Goal: Information Seeking & Learning: Check status

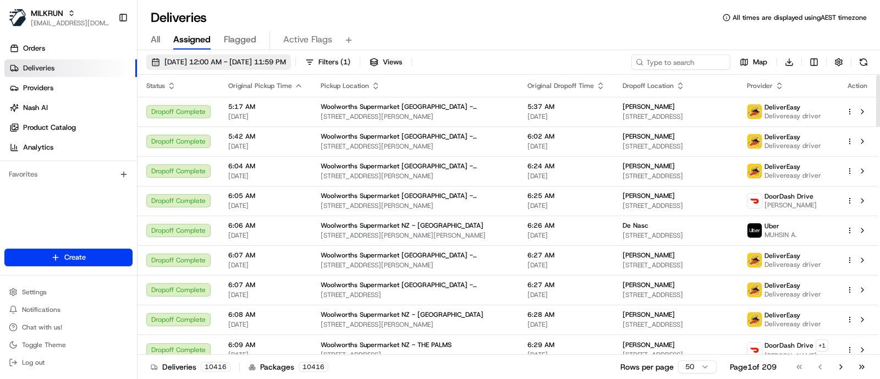
click at [256, 64] on span "[DATE] 12:00 AM - [DATE] 11:59 PM" at bounding box center [225, 62] width 122 height 10
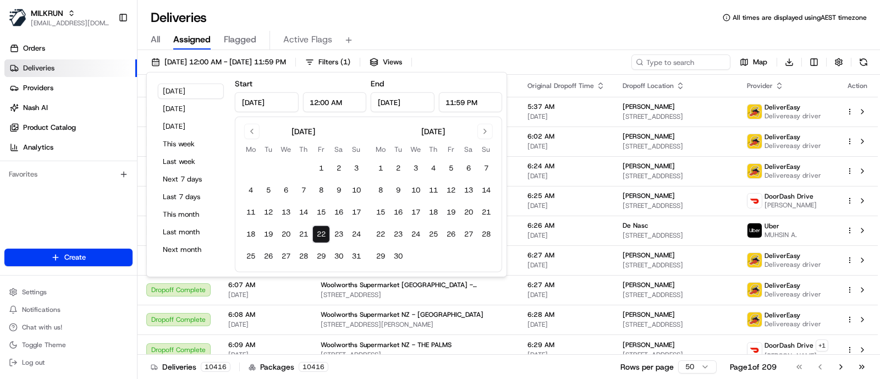
click at [70, 201] on div "Orders Deliveries Providers Nash AI Product Catalog Analytics Favorites" at bounding box center [68, 145] width 137 height 220
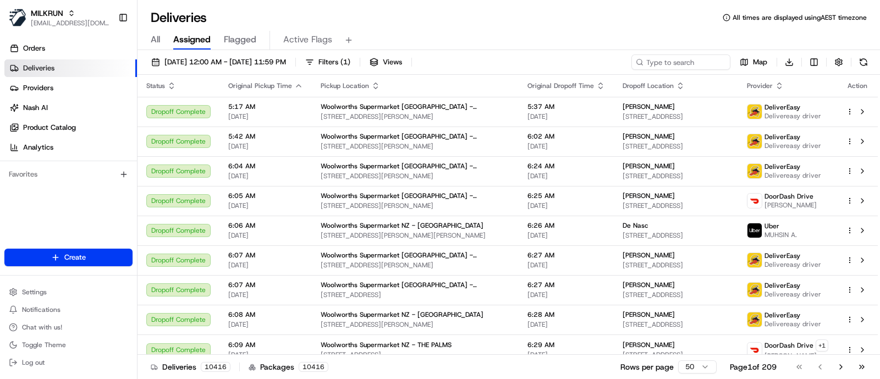
click at [539, 26] on div "All Assigned Flagged Active Flags" at bounding box center [508, 38] width 742 height 24
click at [54, 293] on button "Settings" at bounding box center [68, 291] width 128 height 15
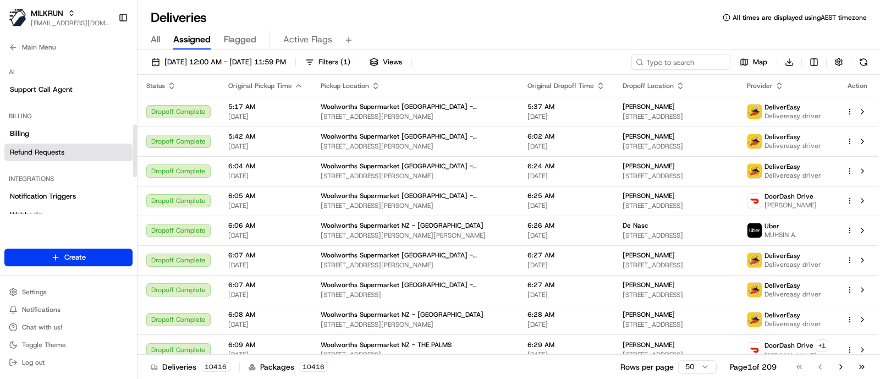
scroll to position [274, 0]
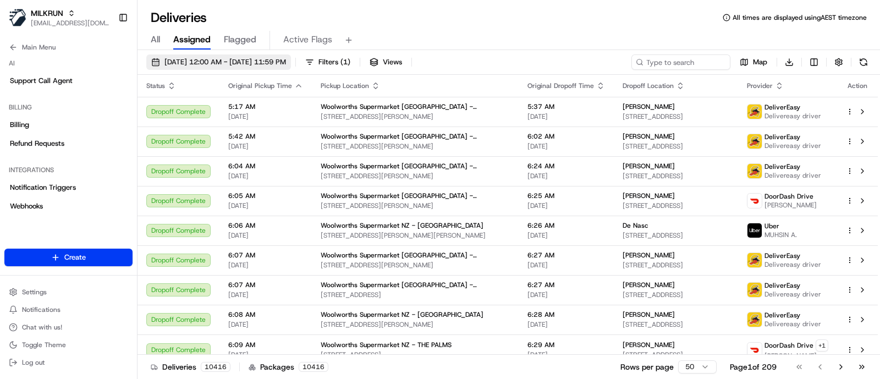
click at [286, 59] on span "[DATE] 12:00 AM - [DATE] 11:59 PM" at bounding box center [225, 62] width 122 height 10
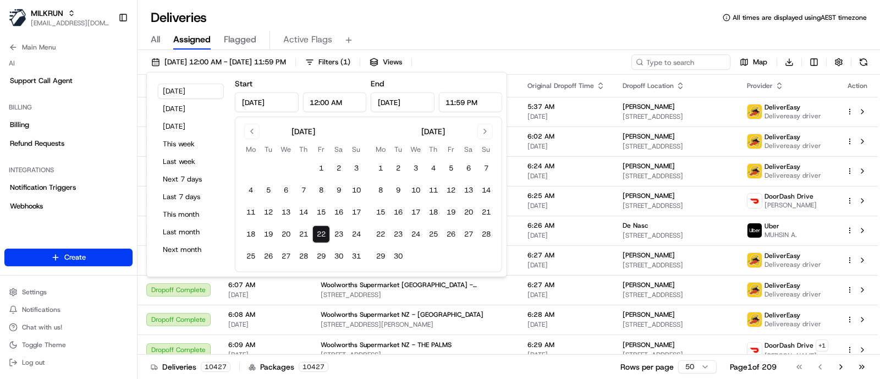
drag, startPoint x: 316, startPoint y: 100, endPoint x: 308, endPoint y: 99, distance: 7.8
click at [308, 99] on input "12:00 AM" at bounding box center [334, 102] width 64 height 20
click at [346, 98] on input "12:00 AM" at bounding box center [334, 102] width 64 height 20
click at [346, 98] on input "1" at bounding box center [334, 102] width 64 height 20
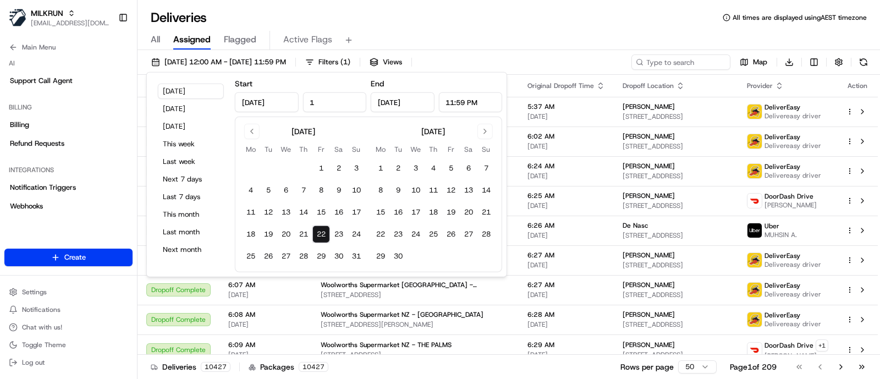
click at [346, 98] on input "1" at bounding box center [334, 102] width 64 height 20
click at [316, 102] on input "12:00 AM" at bounding box center [334, 102] width 64 height 20
drag, startPoint x: 347, startPoint y: 99, endPoint x: 335, endPoint y: 98, distance: 12.7
click at [335, 98] on input "06:00 AM" at bounding box center [334, 102] width 64 height 20
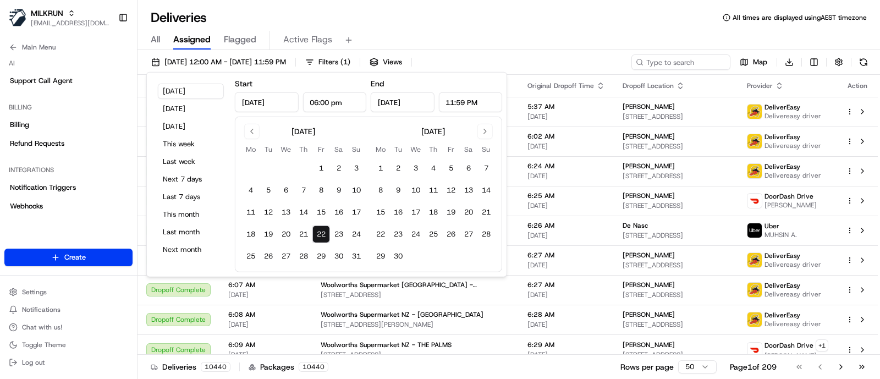
click at [489, 96] on input "11:59 PM" at bounding box center [470, 102] width 64 height 20
type input "6:00 PM"
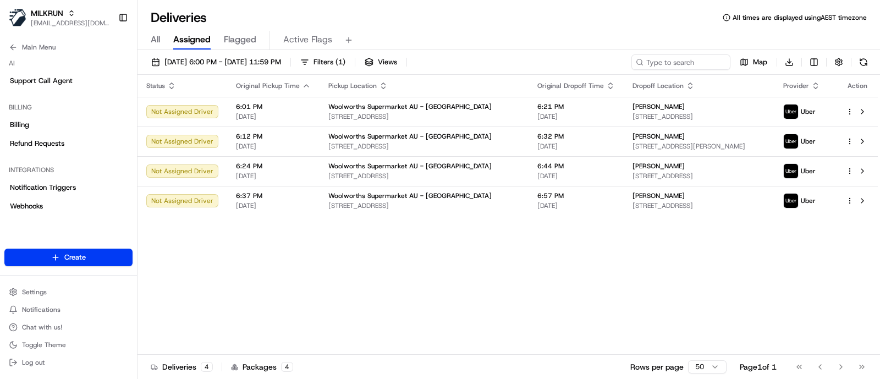
click at [159, 37] on span "All" at bounding box center [155, 39] width 9 height 13
click at [666, 60] on input at bounding box center [664, 61] width 132 height 15
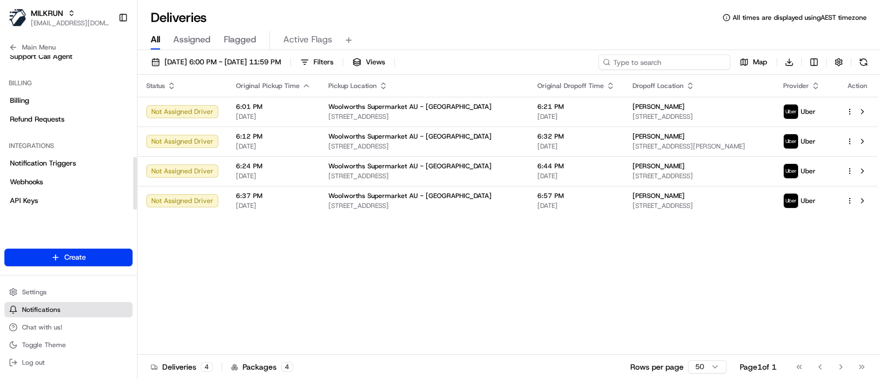
scroll to position [317, 0]
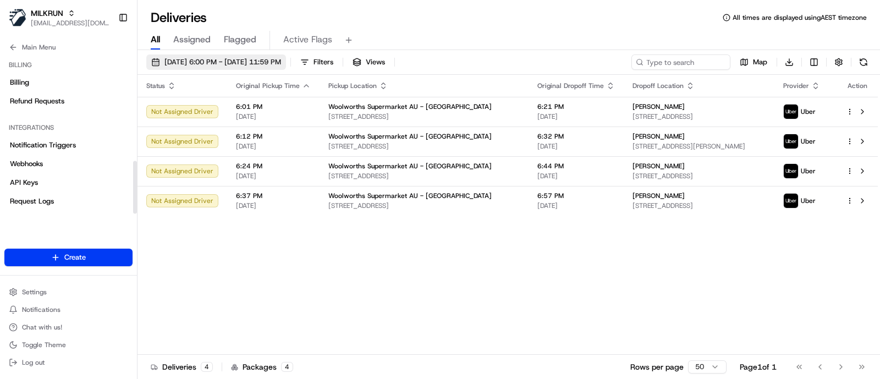
click at [197, 63] on span "22/08/2025 6:00 PM - 22/08/2025 11:59 PM" at bounding box center [222, 62] width 117 height 10
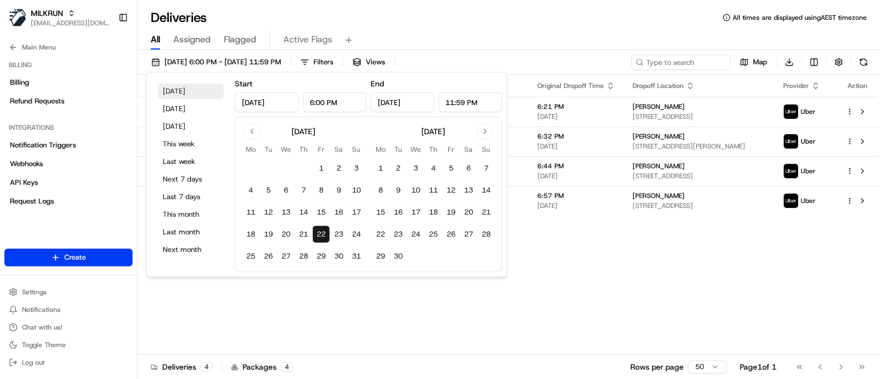
click at [173, 95] on button "Today" at bounding box center [191, 91] width 66 height 15
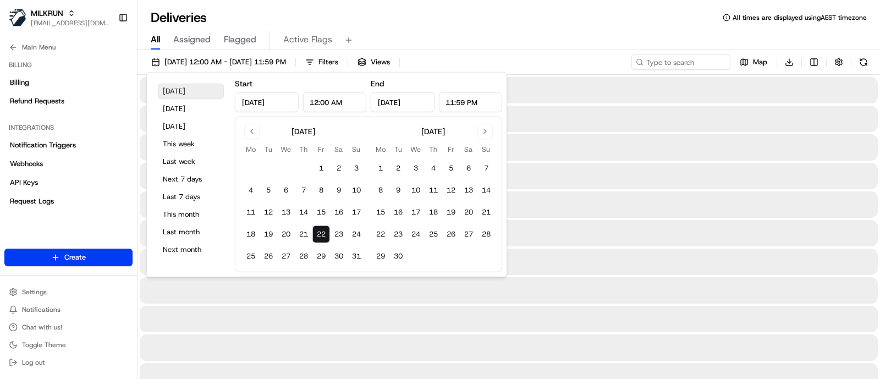
type input "12:00 AM"
click at [320, 229] on button "22" at bounding box center [321, 234] width 18 height 18
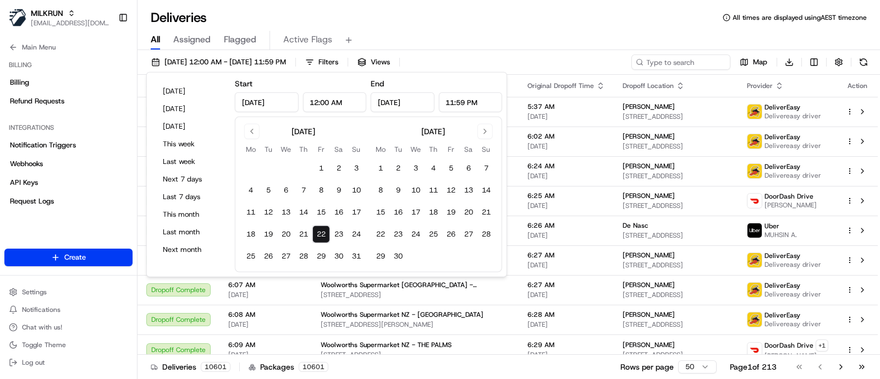
click at [558, 36] on div "All Assigned Flagged Active Flags" at bounding box center [508, 40] width 742 height 19
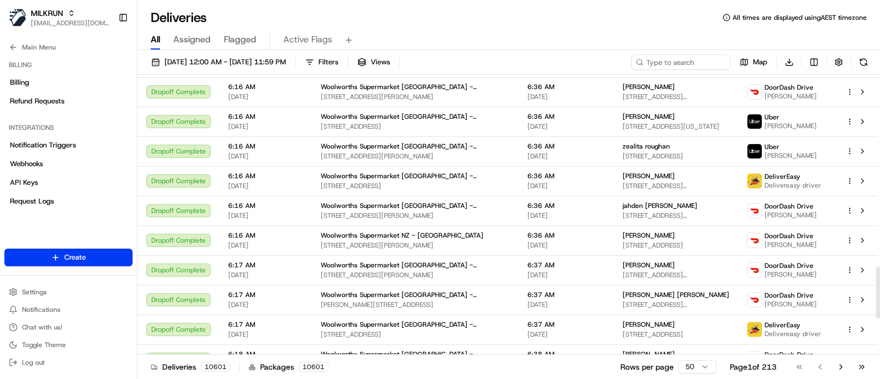
scroll to position [1227, 0]
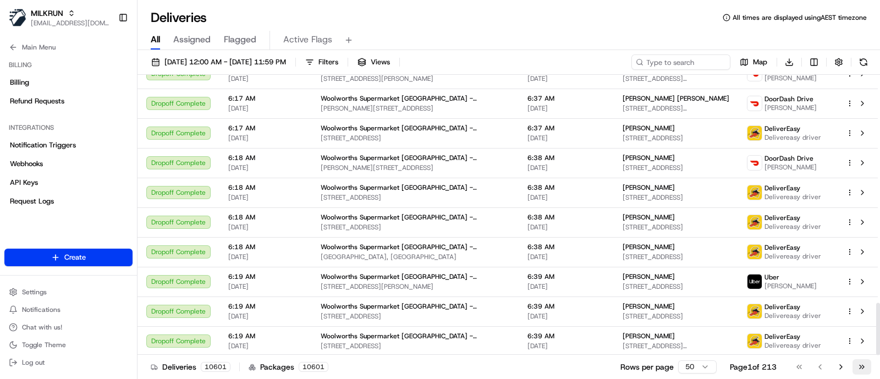
click at [864, 365] on button "Go to last page" at bounding box center [861, 366] width 19 height 15
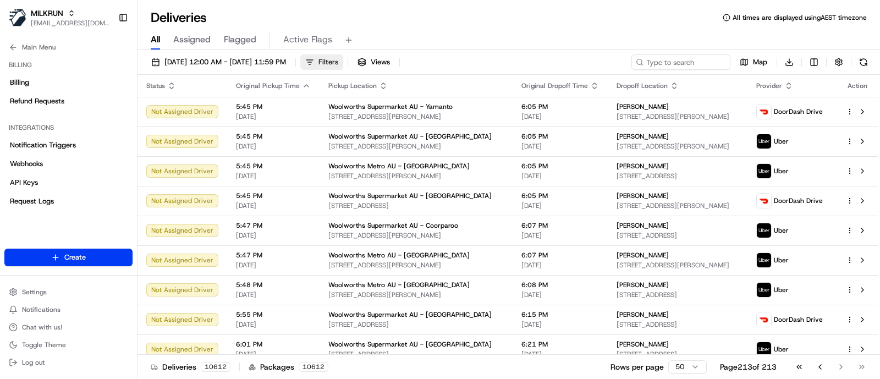
click at [338, 62] on span "Filters" at bounding box center [328, 62] width 20 height 10
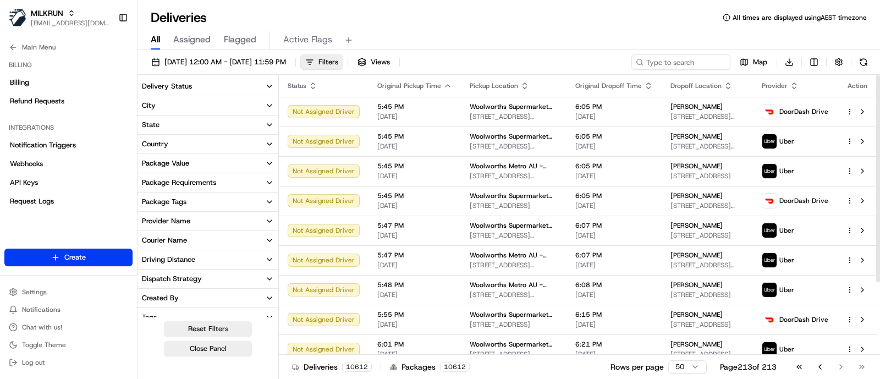
click at [189, 145] on button "Country" at bounding box center [207, 144] width 141 height 19
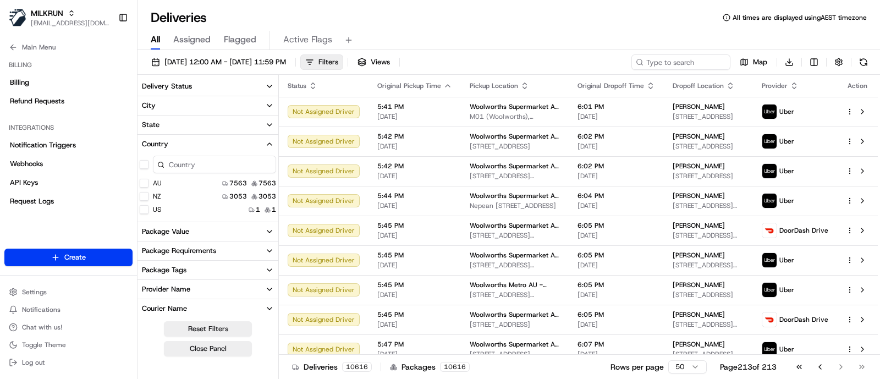
click at [142, 195] on button "NZ" at bounding box center [144, 196] width 9 height 9
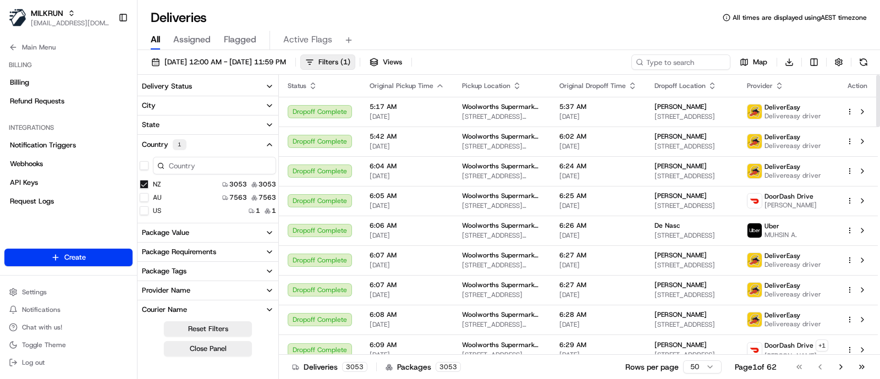
click at [192, 84] on button "Delivery Status" at bounding box center [207, 86] width 141 height 19
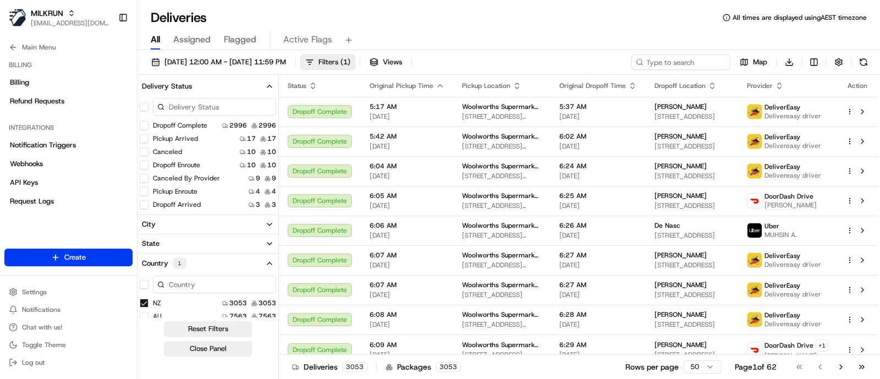
click at [145, 136] on button "Pickup Arrived" at bounding box center [144, 138] width 9 height 9
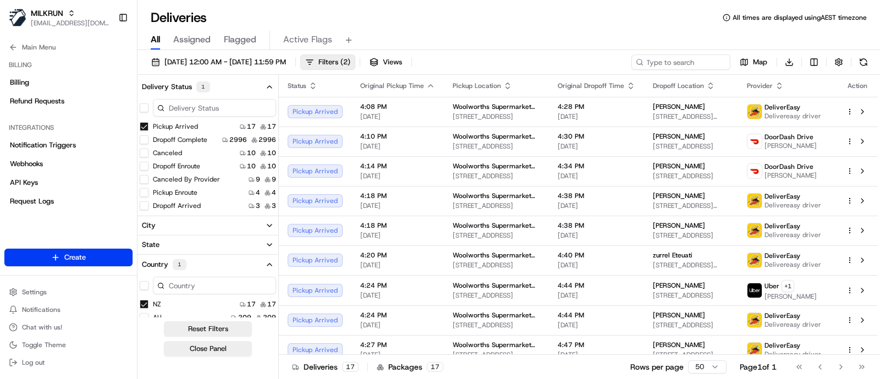
click at [143, 155] on button "Canceled" at bounding box center [144, 152] width 9 height 9
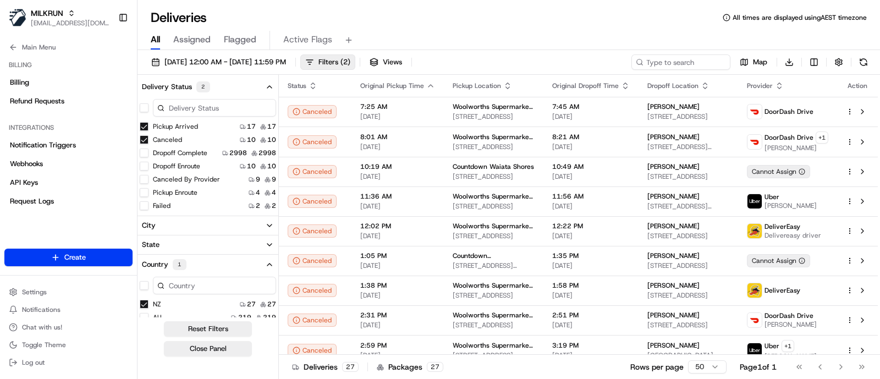
click at [144, 178] on button "Canceled By Provider" at bounding box center [144, 179] width 9 height 9
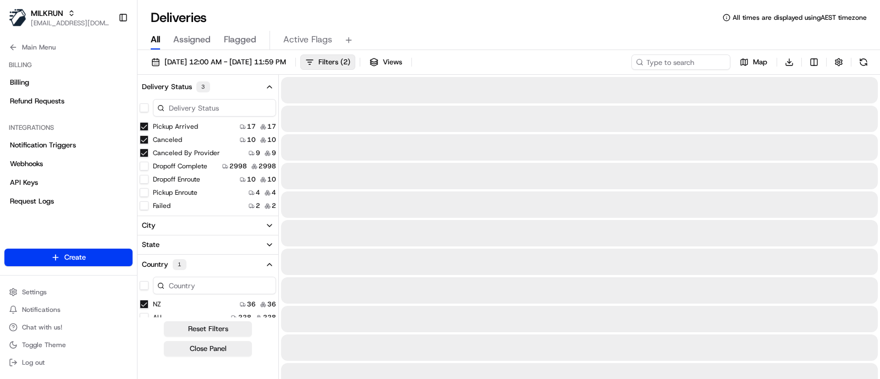
click at [145, 206] on button "Failed" at bounding box center [144, 205] width 9 height 9
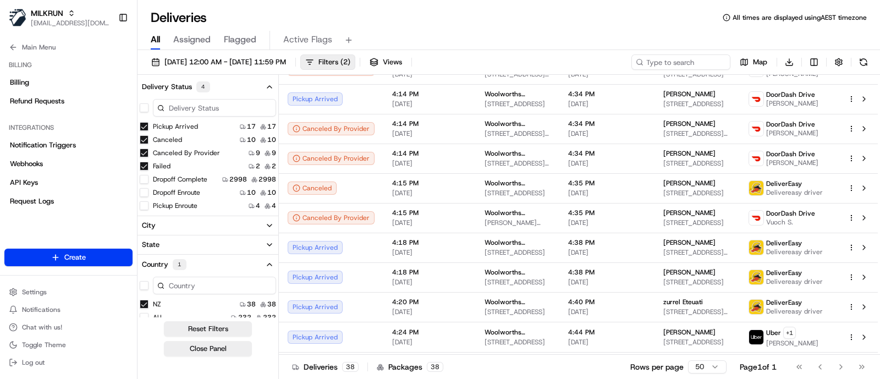
click at [143, 164] on button "Failed" at bounding box center [144, 166] width 9 height 9
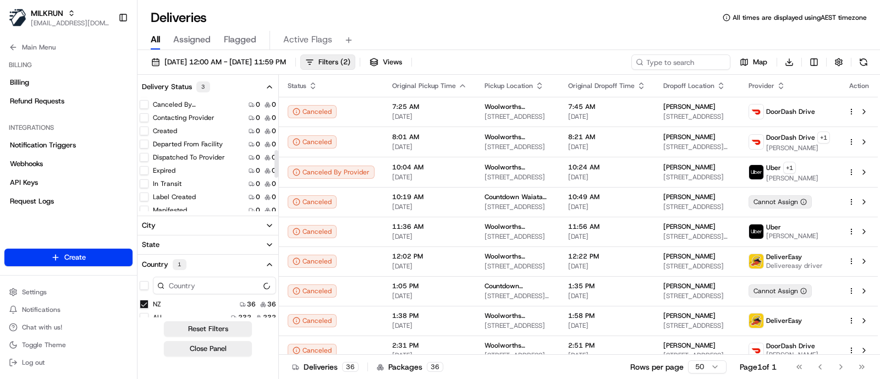
scroll to position [151, 0]
click at [144, 121] on button "Assigned Driver" at bounding box center [144, 120] width 9 height 9
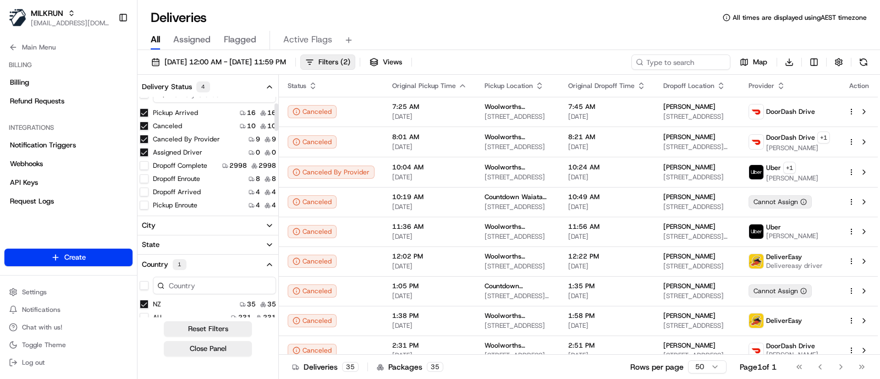
scroll to position [82, 0]
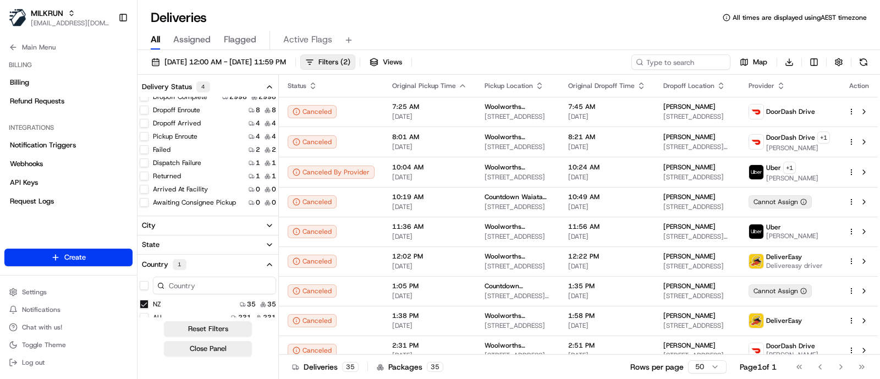
click at [146, 135] on button "Pickup Enroute" at bounding box center [144, 136] width 9 height 9
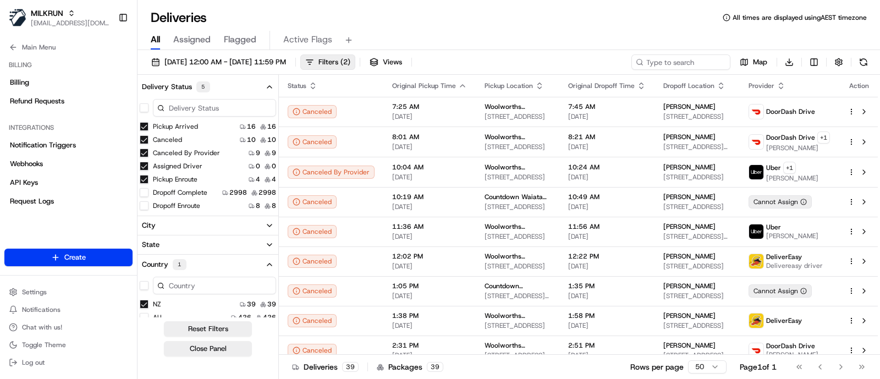
click at [142, 139] on button "Canceled" at bounding box center [144, 139] width 9 height 9
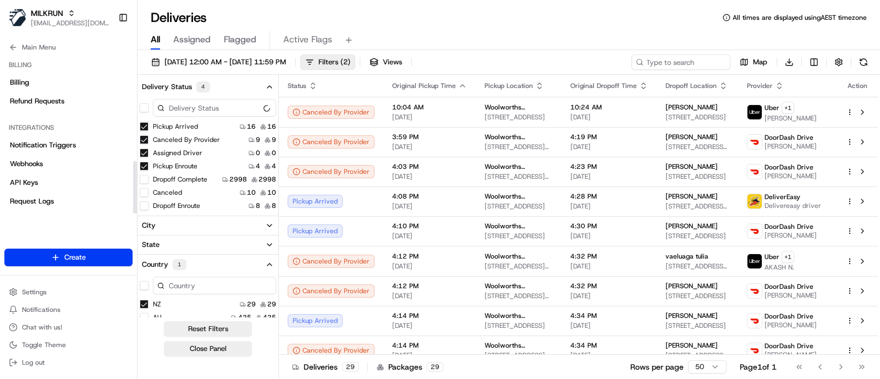
click at [145, 140] on button "Canceled By Provider" at bounding box center [144, 139] width 9 height 9
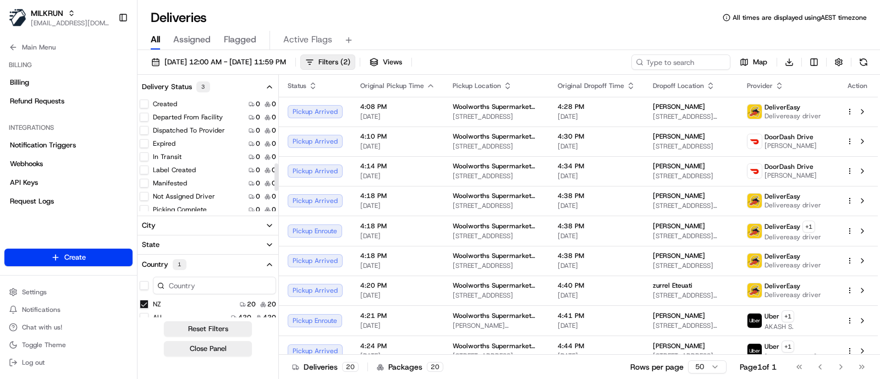
scroll to position [274, 0]
click at [143, 168] on button "Not Assigned Driver" at bounding box center [144, 168] width 9 height 9
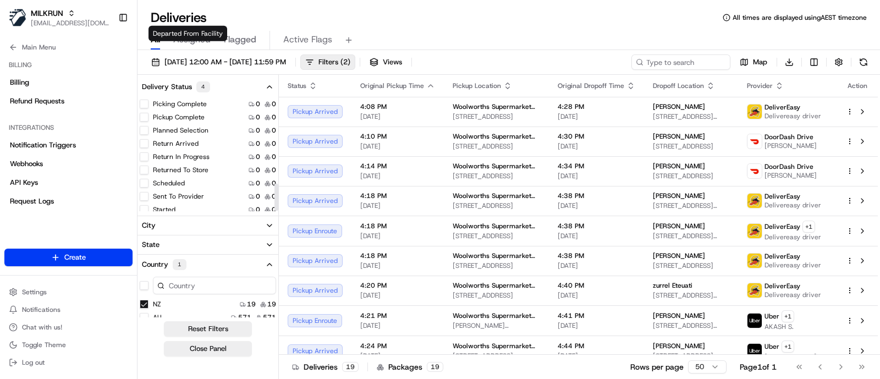
scroll to position [357, 0]
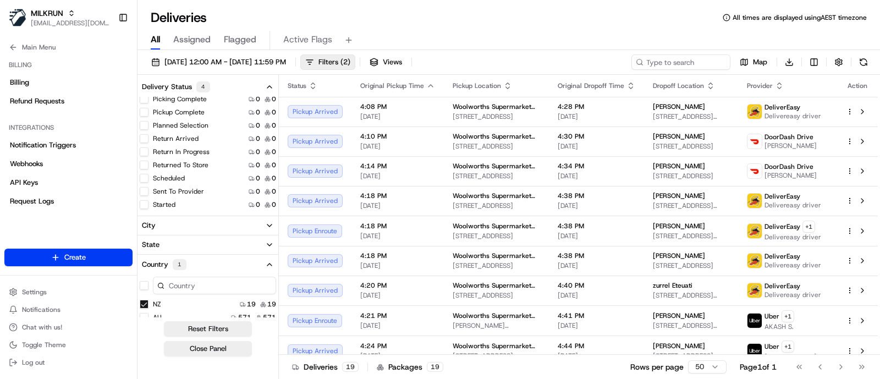
click at [589, 16] on div "Deliveries All times are displayed using AEST timezone" at bounding box center [508, 18] width 742 height 18
click at [216, 347] on button "Close Panel" at bounding box center [208, 348] width 88 height 15
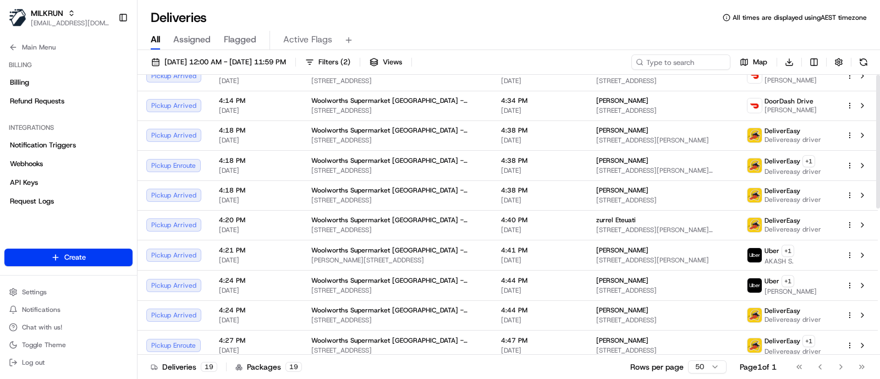
scroll to position [0, 0]
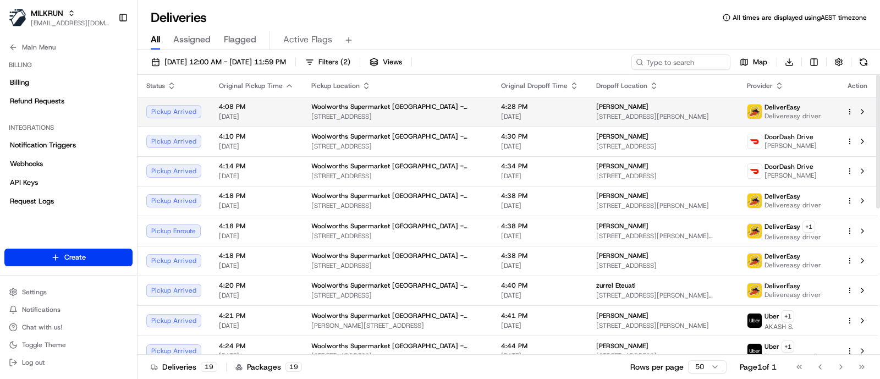
click at [849, 112] on html "MILKRUN jcoates@woolworths.com.au Toggle Sidebar Orders Deliveries Providers Na…" at bounding box center [440, 189] width 880 height 379
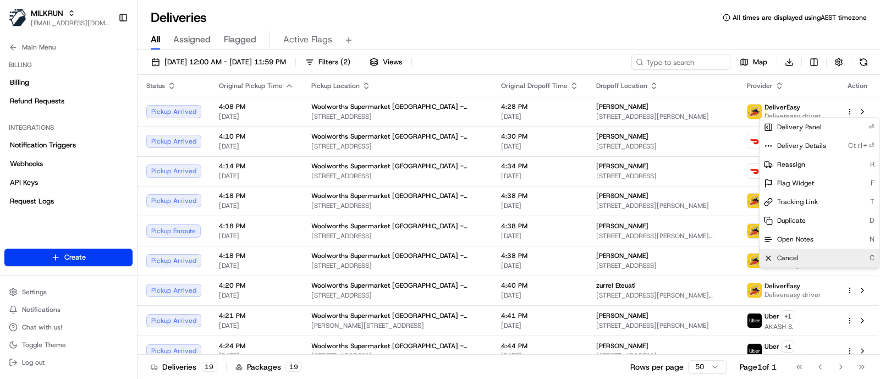
click at [815, 253] on div "Cancel C" at bounding box center [819, 258] width 120 height 19
click at [796, 260] on span "Cancel" at bounding box center [787, 257] width 21 height 9
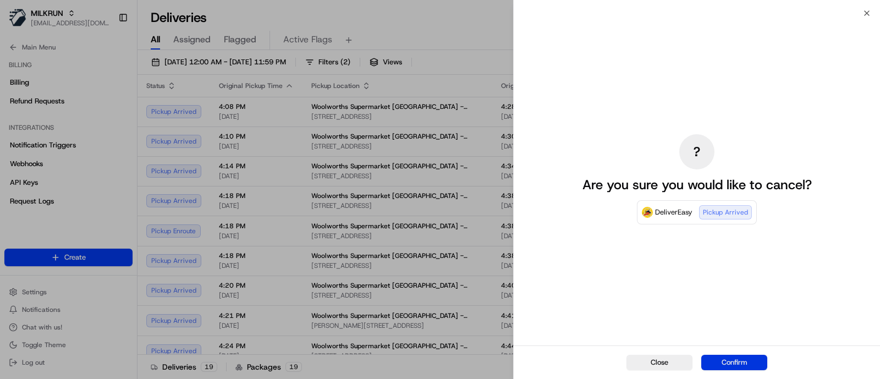
click at [726, 356] on button "Confirm" at bounding box center [734, 362] width 66 height 15
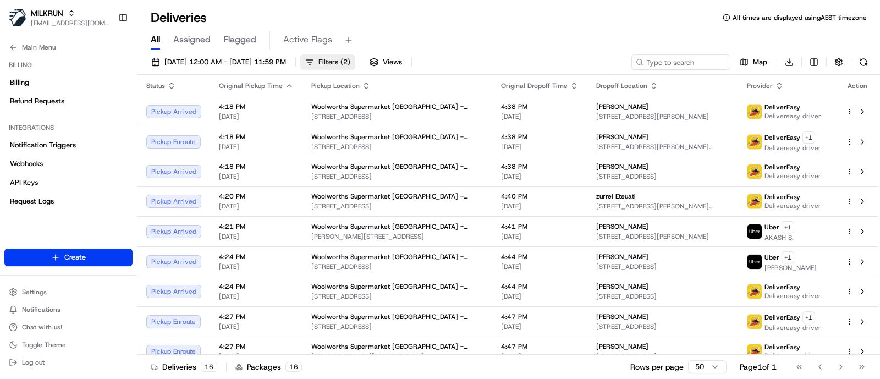
click at [350, 63] on span "( 2 )" at bounding box center [345, 62] width 10 height 10
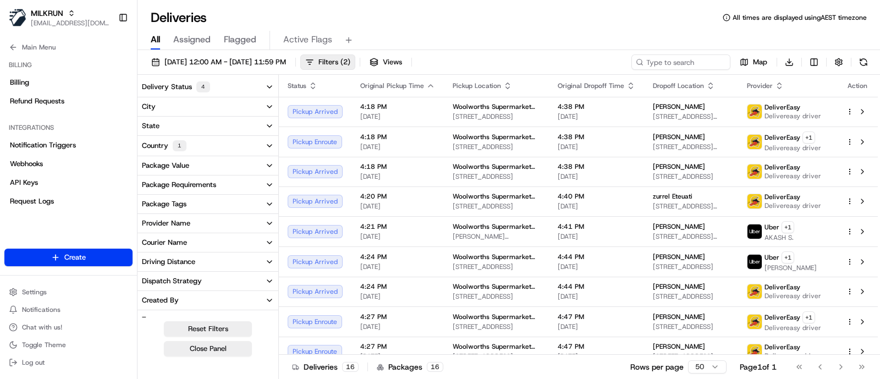
click at [209, 89] on button "Delivery Status 4" at bounding box center [207, 87] width 141 height 20
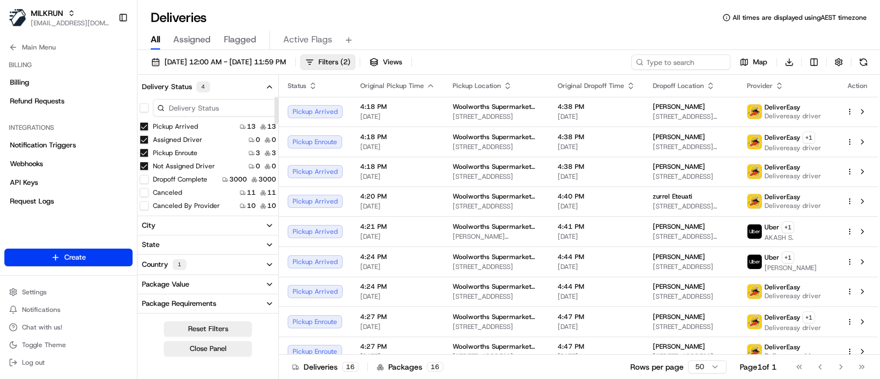
click at [517, 62] on div "22/08/2025 12:00 AM - 22/08/2025 11:59 PM Filters ( 2 ) Views Map Download" at bounding box center [508, 64] width 742 height 20
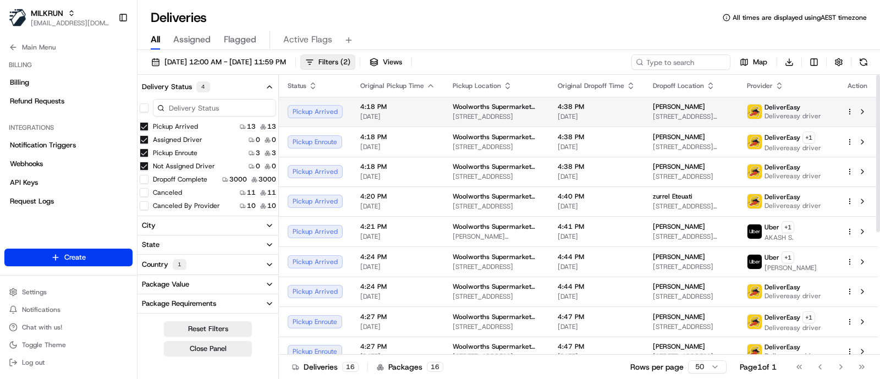
click at [847, 108] on html "MILKRUN jcoates@woolworths.com.au Toggle Sidebar Orders Deliveries Providers Na…" at bounding box center [440, 189] width 880 height 379
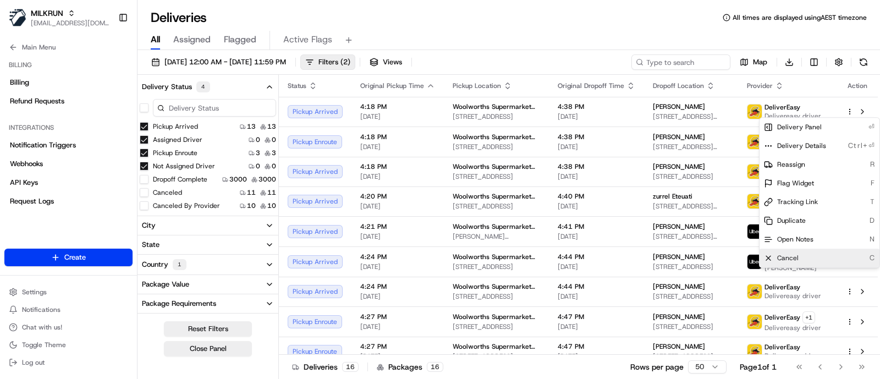
click at [800, 253] on div "Cancel C" at bounding box center [819, 258] width 120 height 19
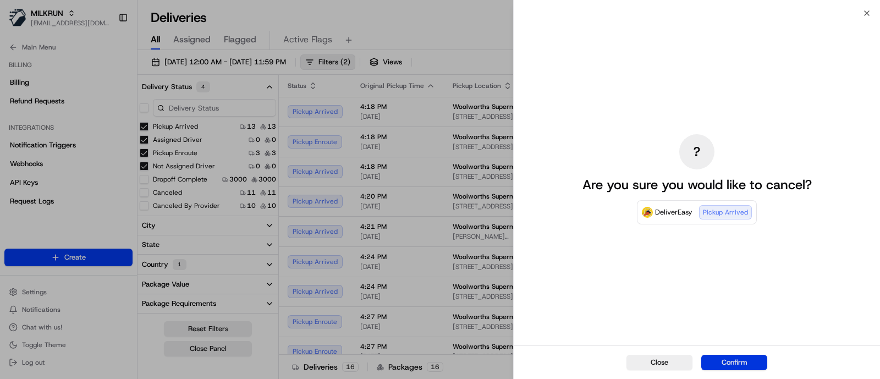
click at [746, 359] on button "Confirm" at bounding box center [734, 362] width 66 height 15
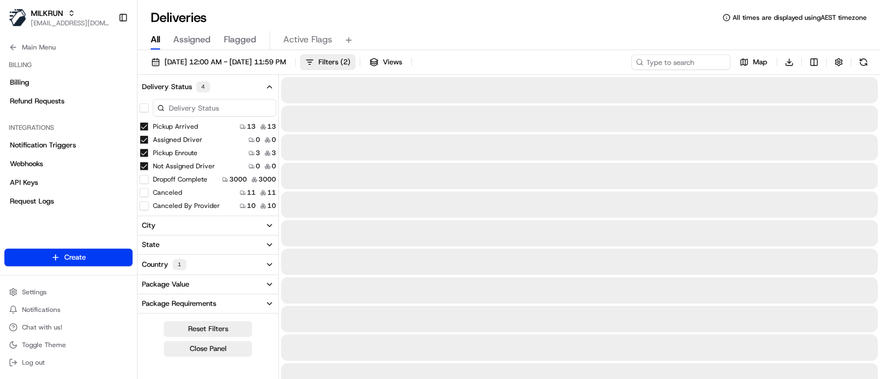
click at [450, 9] on div "Deliveries All times are displayed using AEST timezone" at bounding box center [508, 18] width 742 height 18
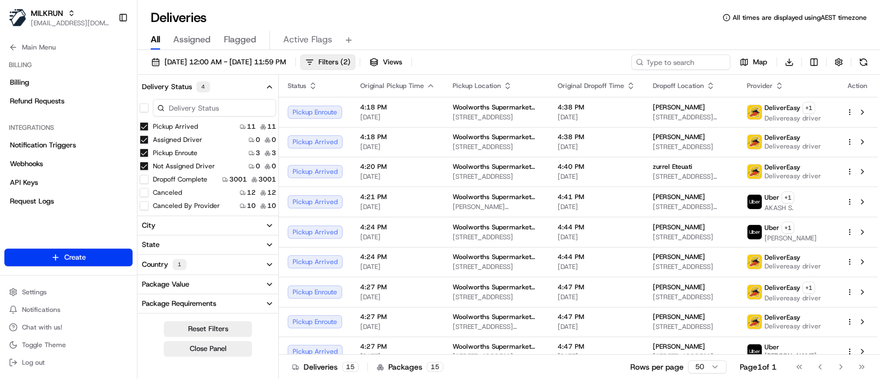
click at [805, 36] on div "All Assigned Flagged Active Flags" at bounding box center [508, 40] width 742 height 19
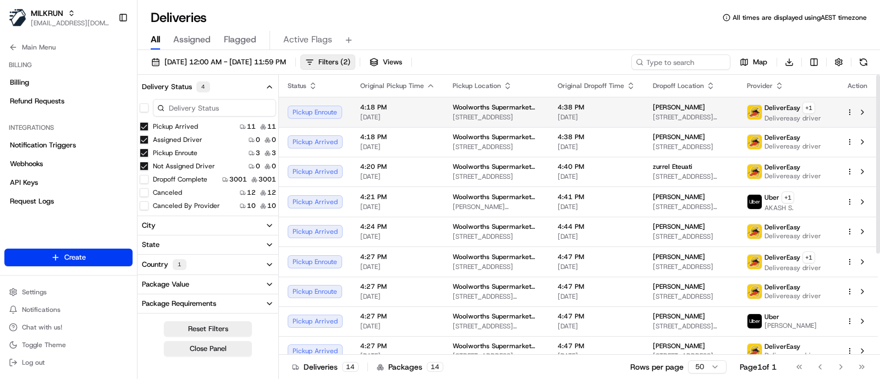
click at [846, 112] on html "MILKRUN jcoates@woolworths.com.au Toggle Sidebar Orders Deliveries Providers Na…" at bounding box center [440, 189] width 880 height 379
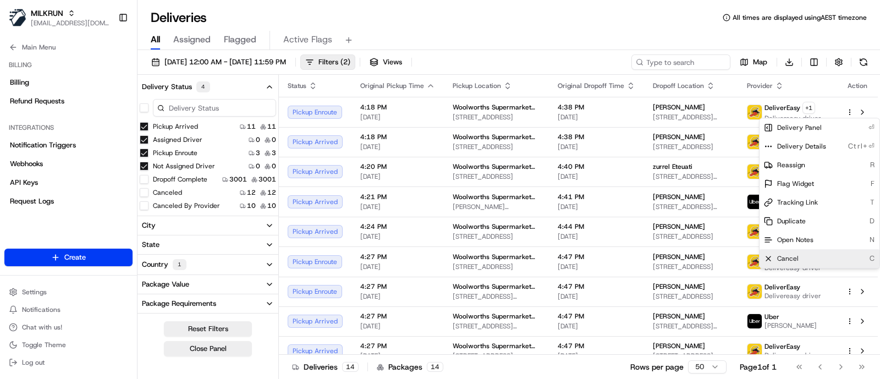
click at [814, 251] on div "Cancel C" at bounding box center [819, 258] width 120 height 19
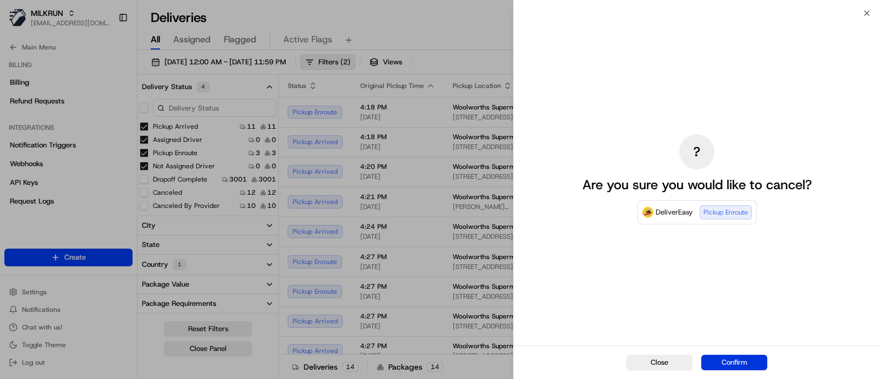
click at [726, 358] on button "Confirm" at bounding box center [734, 362] width 66 height 15
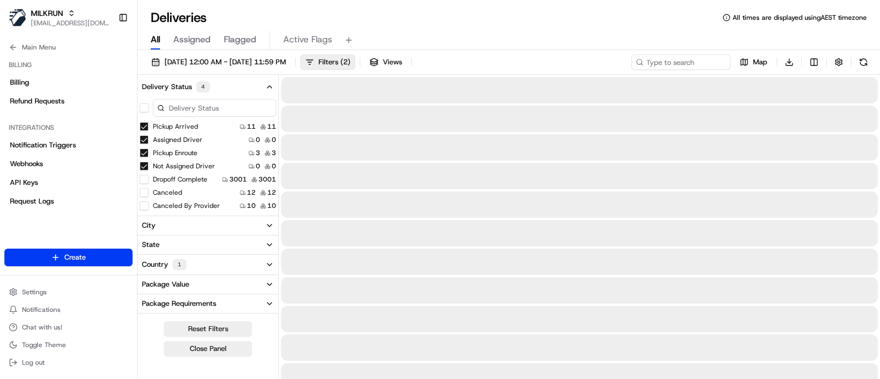
click at [427, 37] on div "All Assigned Flagged Active Flags" at bounding box center [508, 40] width 742 height 19
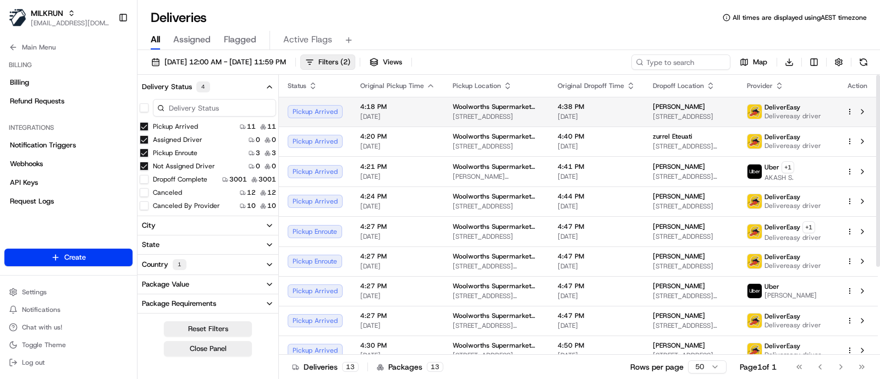
click at [849, 113] on html "MILKRUN jcoates@woolworths.com.au Toggle Sidebar Orders Deliveries Providers Na…" at bounding box center [440, 189] width 880 height 379
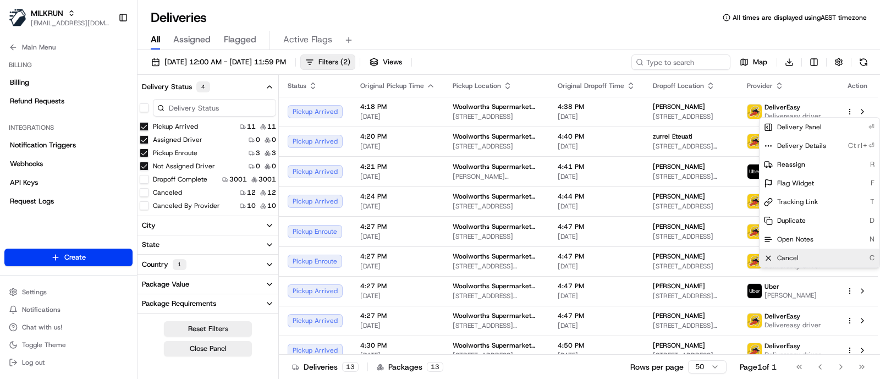
click at [830, 255] on div "Cancel C" at bounding box center [819, 258] width 120 height 19
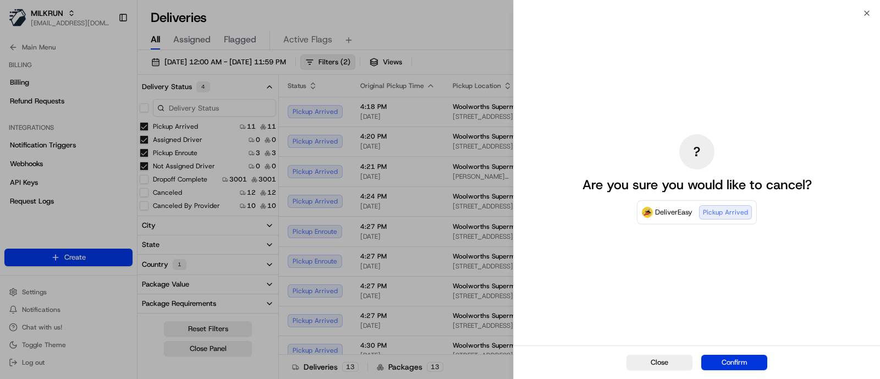
click at [755, 359] on button "Confirm" at bounding box center [734, 362] width 66 height 15
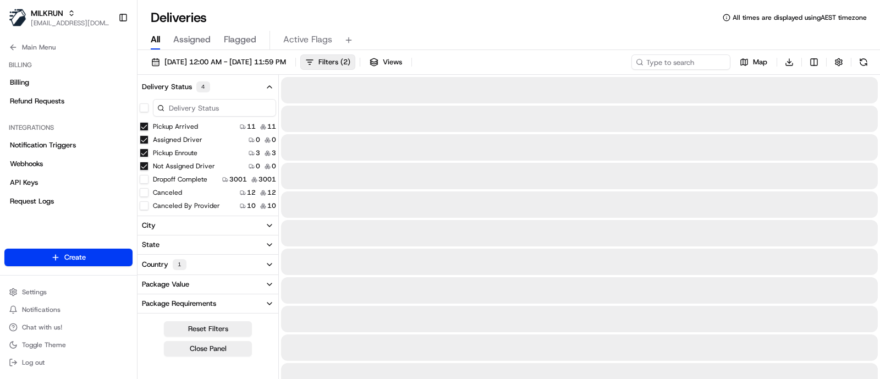
click at [515, 28] on div "All Assigned Flagged Active Flags" at bounding box center [508, 38] width 742 height 24
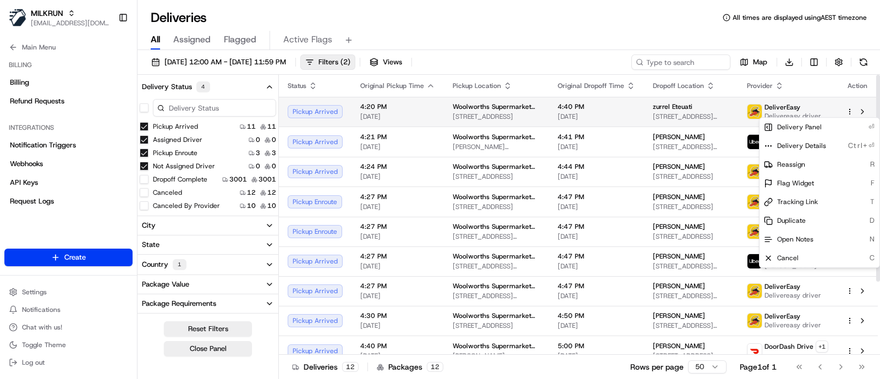
click at [849, 109] on html "MILKRUN jcoates@woolworths.com.au Toggle Sidebar Orders Deliveries Providers Na…" at bounding box center [440, 189] width 880 height 379
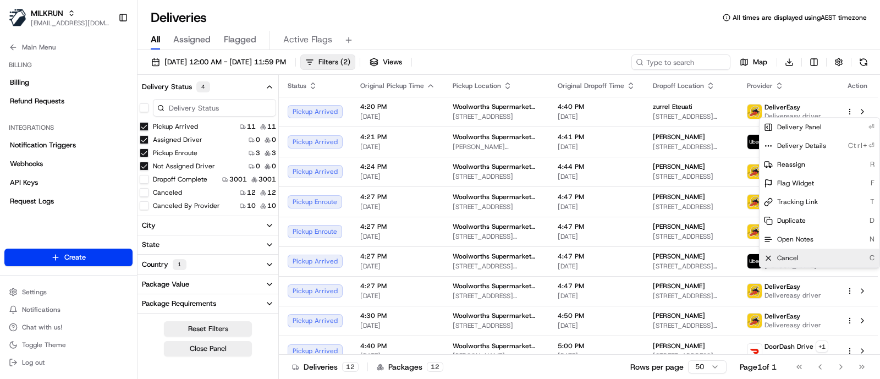
click at [794, 257] on span "Cancel" at bounding box center [787, 257] width 21 height 9
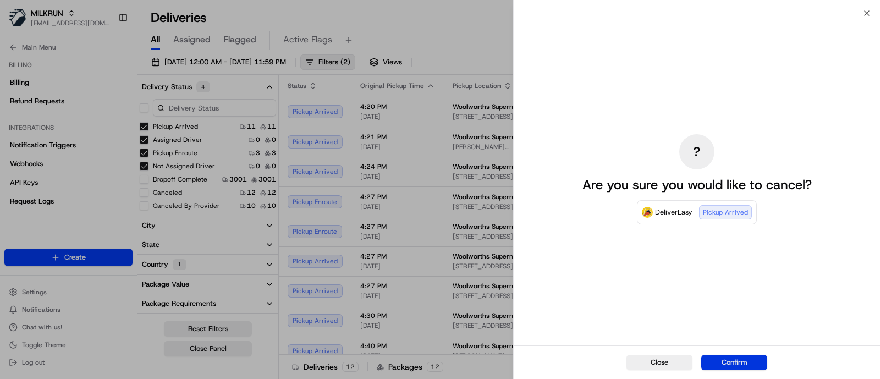
click at [731, 360] on button "Confirm" at bounding box center [734, 362] width 66 height 15
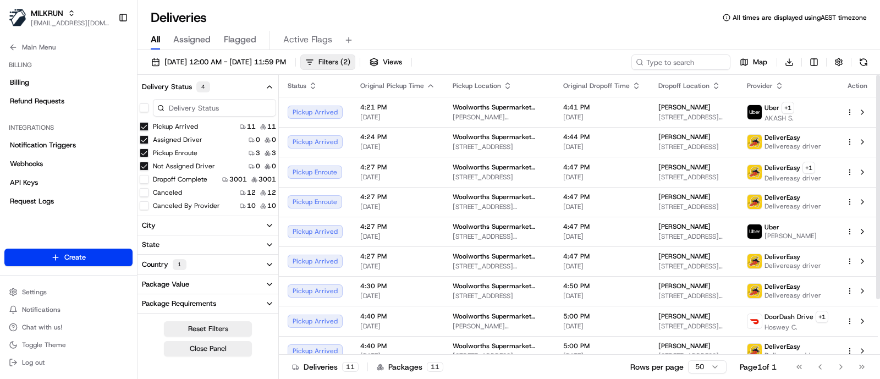
click at [851, 111] on html "MILKRUN jcoates@woolworths.com.au Toggle Sidebar Orders Deliveries Providers Na…" at bounding box center [440, 189] width 880 height 379
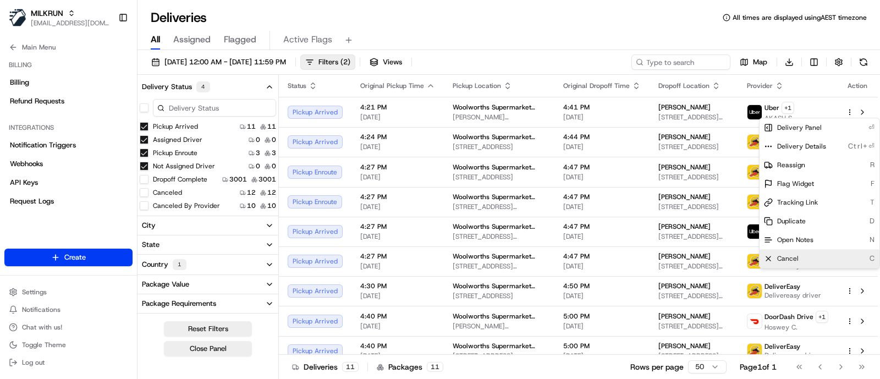
click at [795, 263] on div "Cancel C" at bounding box center [819, 258] width 120 height 19
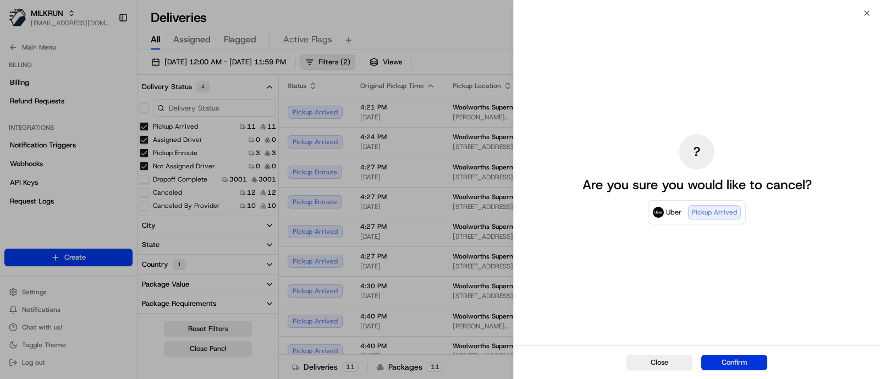
click at [749, 363] on button "Confirm" at bounding box center [734, 362] width 66 height 15
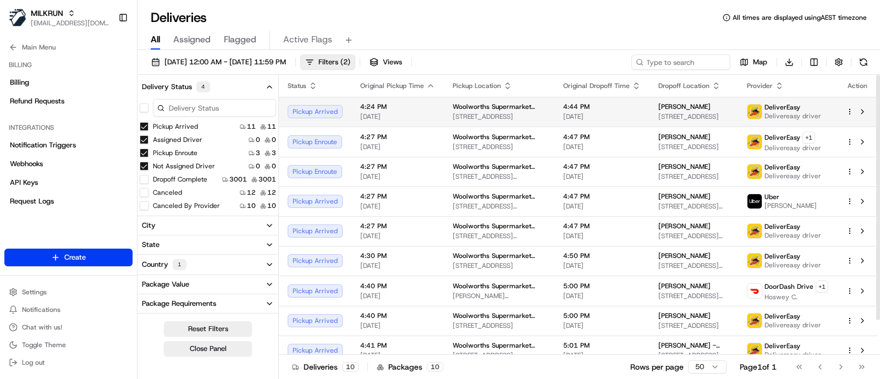
click at [845, 102] on td at bounding box center [857, 112] width 41 height 30
click at [849, 106] on div at bounding box center [857, 111] width 23 height 13
click at [849, 109] on html "MILKRUN jcoates@woolworths.com.au Toggle Sidebar Orders Deliveries Providers Na…" at bounding box center [440, 189] width 880 height 379
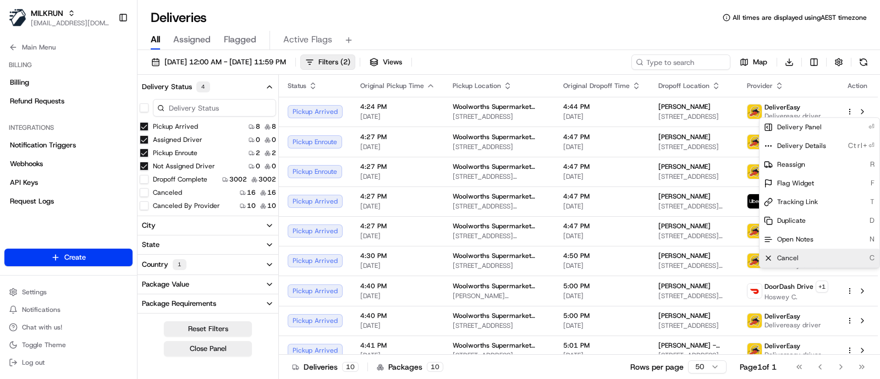
click at [786, 262] on span "Cancel" at bounding box center [787, 257] width 21 height 9
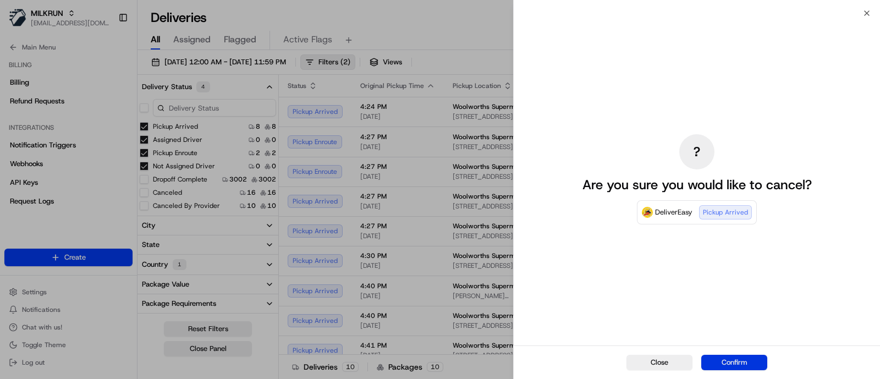
click at [711, 365] on button "Confirm" at bounding box center [734, 362] width 66 height 15
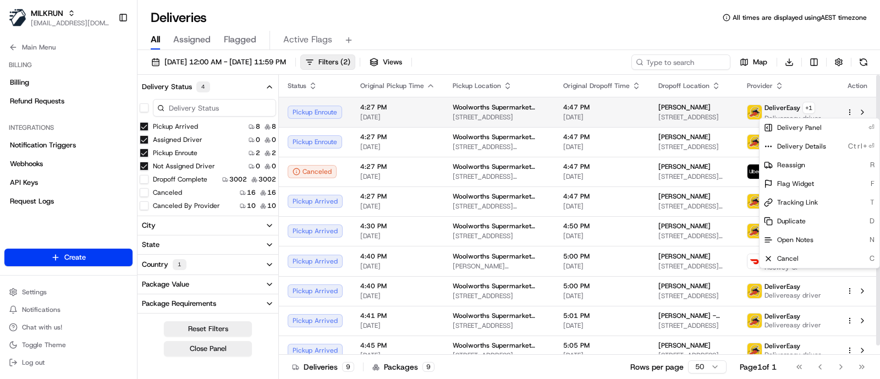
click at [847, 110] on html "MILKRUN jcoates@woolworths.com.au Toggle Sidebar Orders Deliveries Providers Na…" at bounding box center [440, 189] width 880 height 379
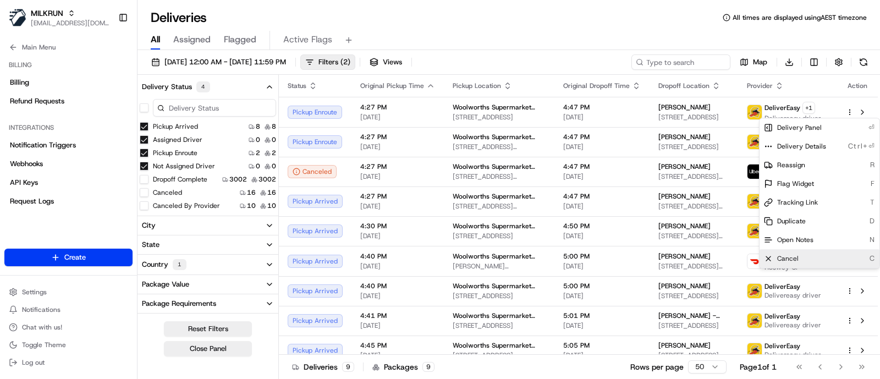
click at [795, 258] on span "Cancel" at bounding box center [787, 258] width 21 height 9
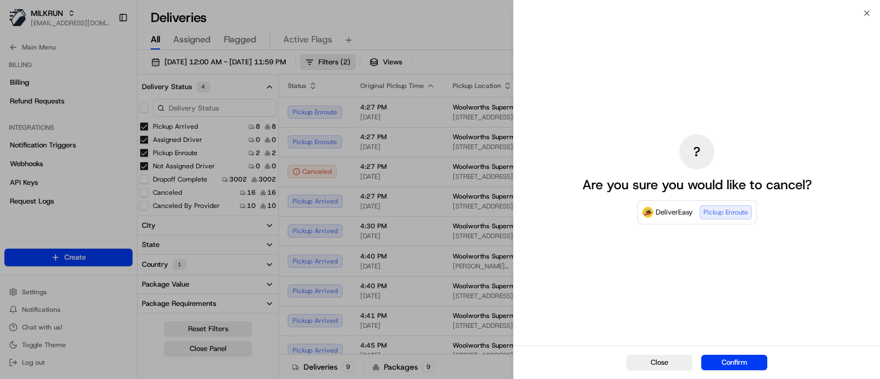
click at [748, 357] on button "Confirm" at bounding box center [734, 362] width 66 height 15
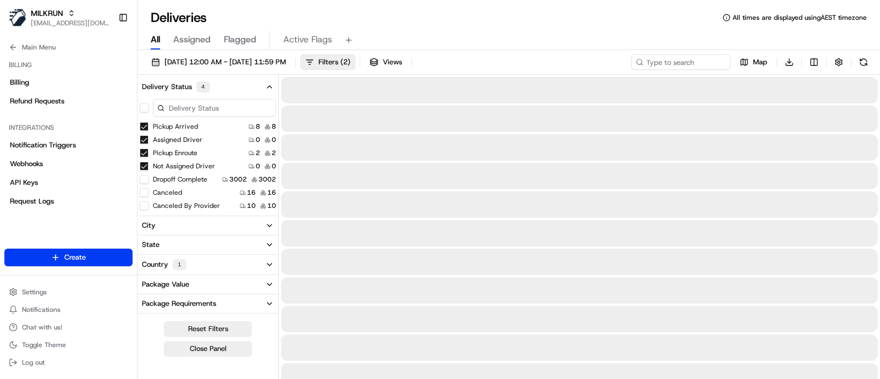
click at [445, 25] on div "Deliveries All times are displayed using AEST timezone" at bounding box center [508, 18] width 742 height 18
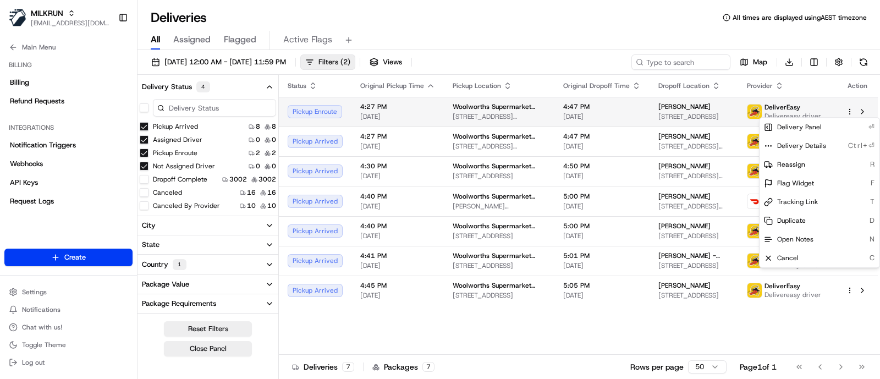
click at [852, 111] on html "MILKRUN jcoates@woolworths.com.au Toggle Sidebar Orders Deliveries Providers Na…" at bounding box center [440, 189] width 880 height 379
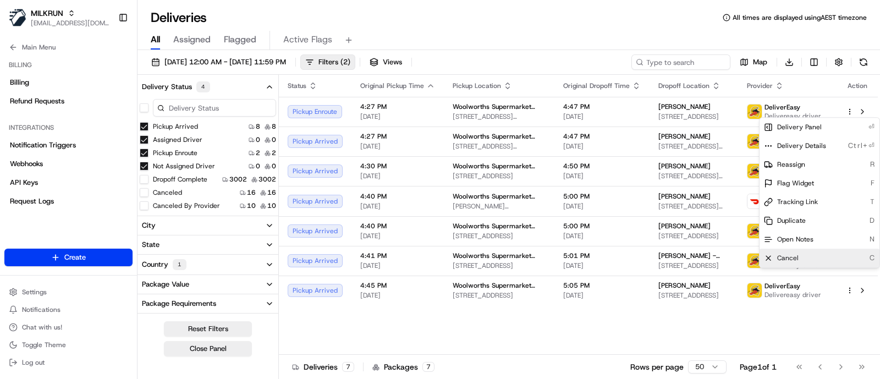
click at [800, 258] on div "Cancel C" at bounding box center [819, 258] width 120 height 19
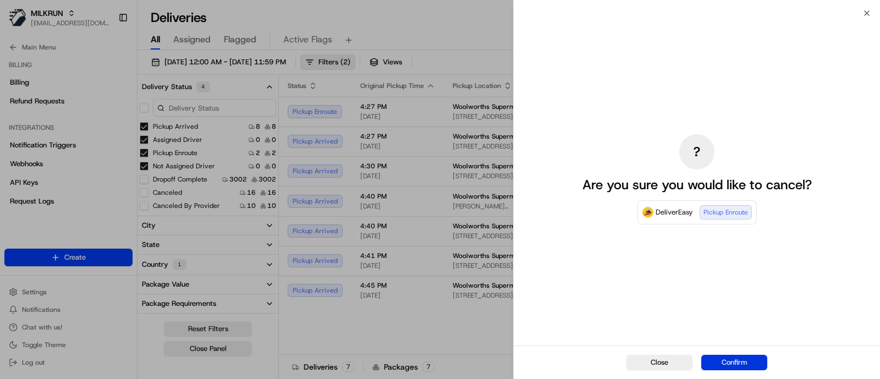
click at [729, 361] on button "Confirm" at bounding box center [734, 362] width 66 height 15
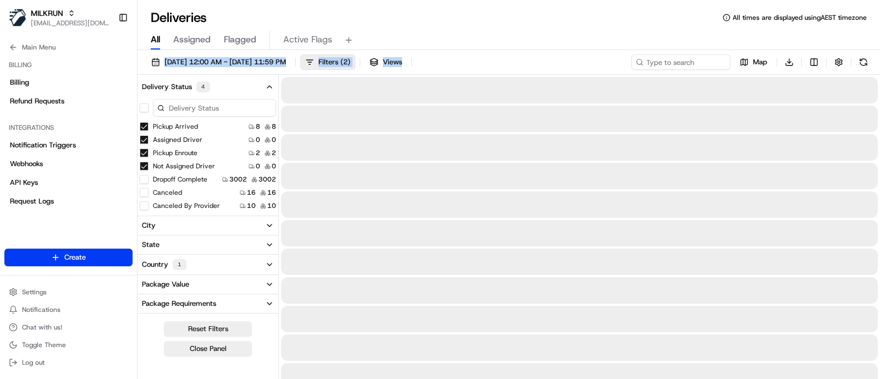
click at [538, 49] on div "Deliveries All times are displayed using AEST timezone All Assigned Flagged Act…" at bounding box center [508, 189] width 742 height 379
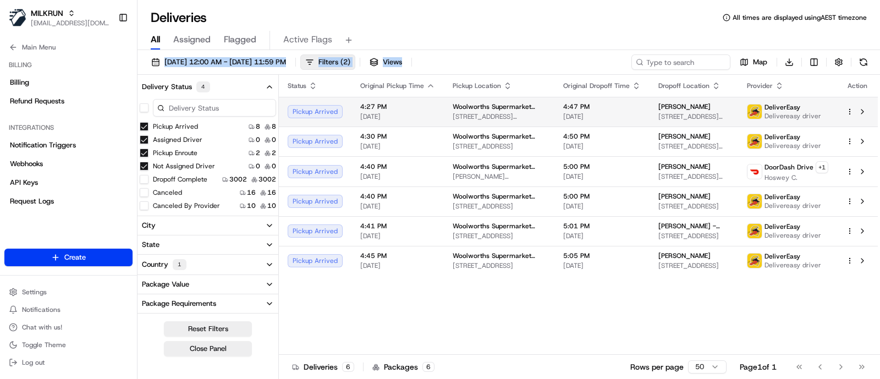
click at [852, 115] on html "MILKRUN jcoates@woolworths.com.au Toggle Sidebar Orders Deliveries Providers Na…" at bounding box center [440, 189] width 880 height 379
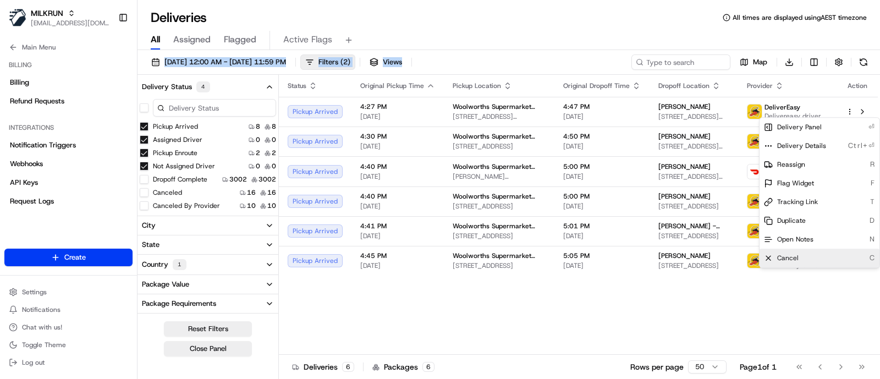
click at [801, 259] on div "Cancel C" at bounding box center [819, 258] width 120 height 19
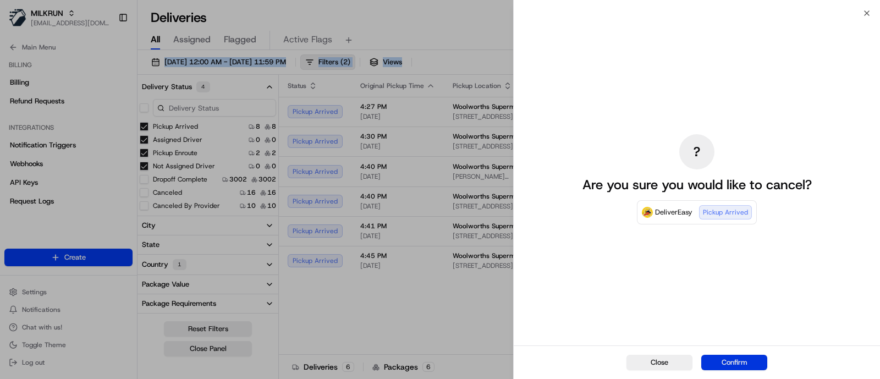
click at [753, 363] on button "Confirm" at bounding box center [734, 362] width 66 height 15
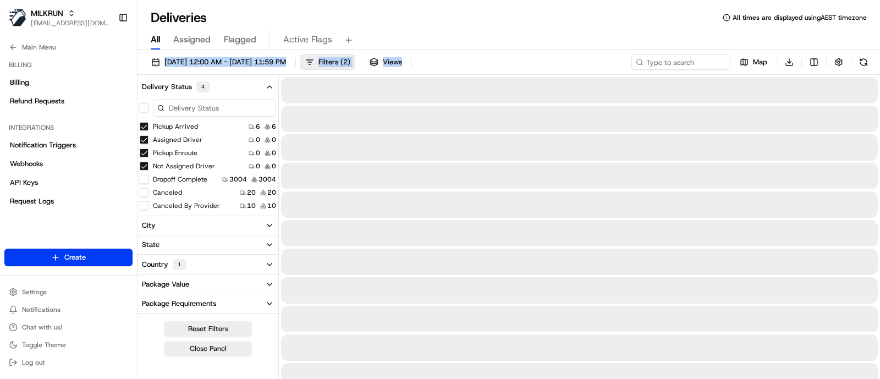
click at [534, 55] on div "22/08/2025 12:00 AM - 22/08/2025 11:59 PM Filters ( 2 ) Views Map Download" at bounding box center [508, 64] width 742 height 20
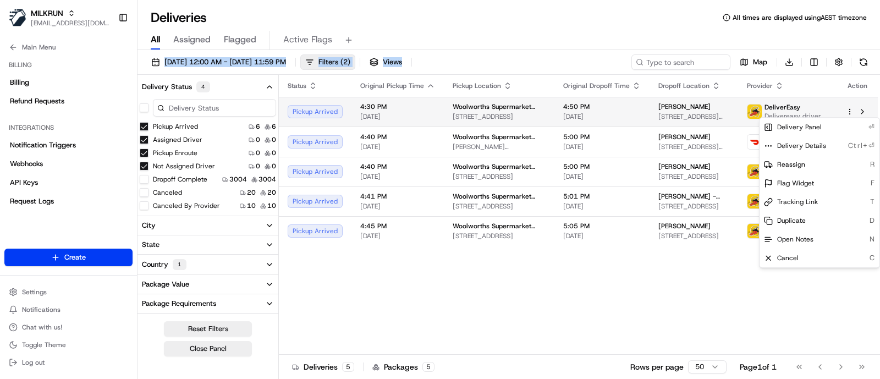
click at [849, 111] on html "MILKRUN jcoates@woolworths.com.au Toggle Sidebar Orders Deliveries Providers Na…" at bounding box center [440, 189] width 880 height 379
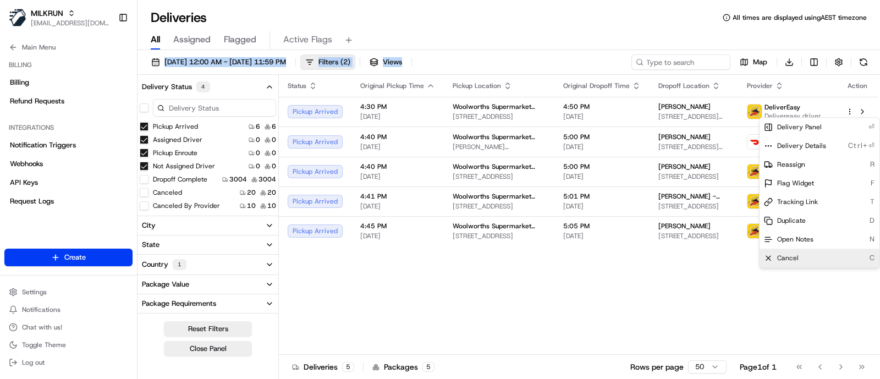
click at [804, 257] on div "Cancel C" at bounding box center [819, 258] width 120 height 19
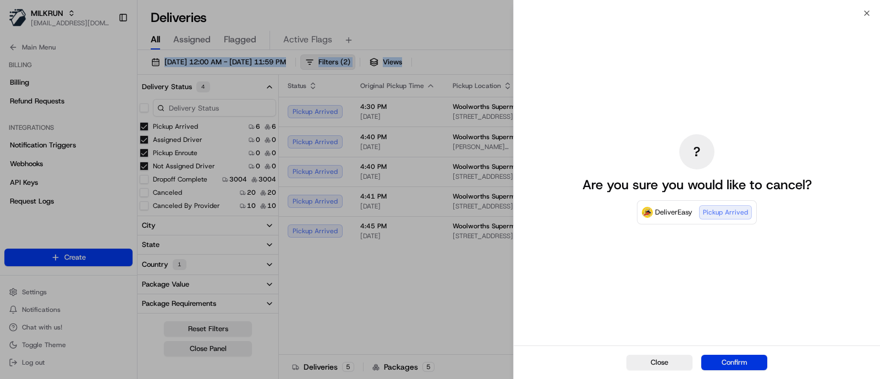
click at [749, 358] on button "Confirm" at bounding box center [734, 362] width 66 height 15
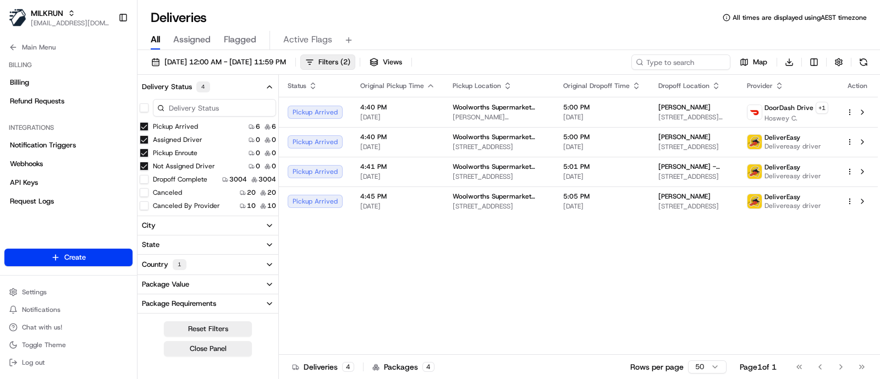
click at [622, 48] on div "All Assigned Flagged Active Flags" at bounding box center [508, 40] width 742 height 19
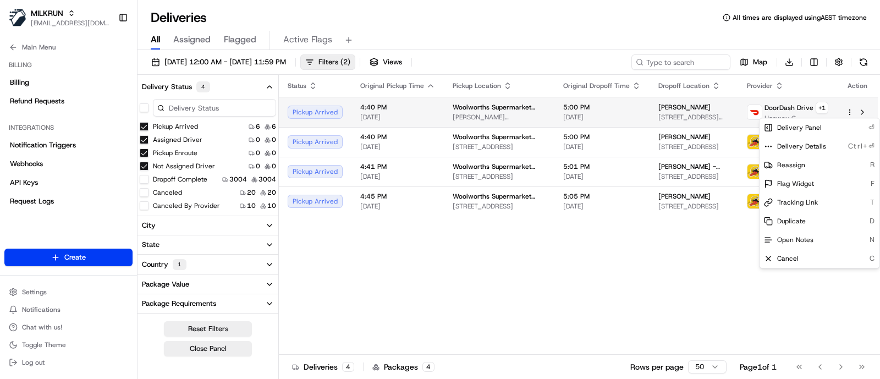
click at [849, 111] on html "MILKRUN jcoates@woolworths.com.au Toggle Sidebar Orders Deliveries Providers Na…" at bounding box center [440, 189] width 880 height 379
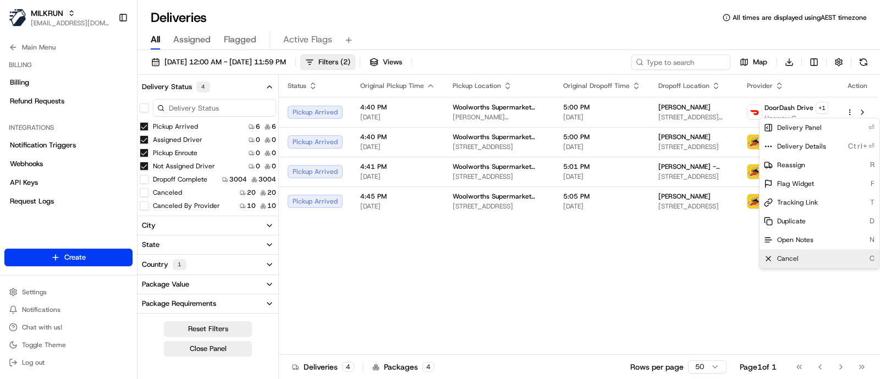
drag, startPoint x: 778, startPoint y: 262, endPoint x: 772, endPoint y: 260, distance: 6.6
click at [772, 260] on div "Cancel C" at bounding box center [819, 258] width 120 height 19
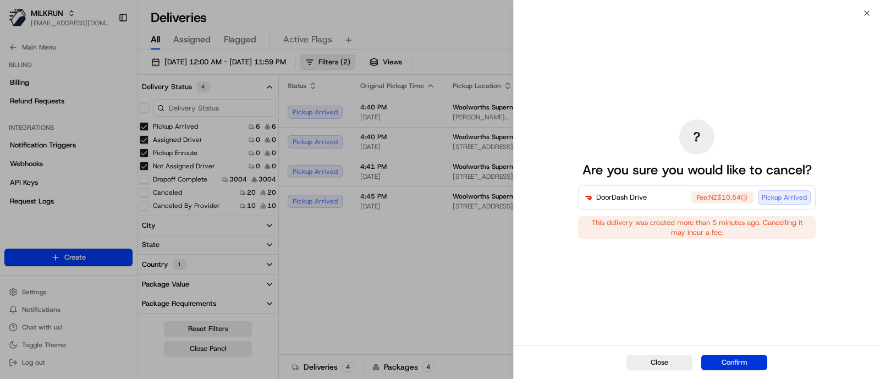
click at [751, 356] on button "Confirm" at bounding box center [734, 362] width 66 height 15
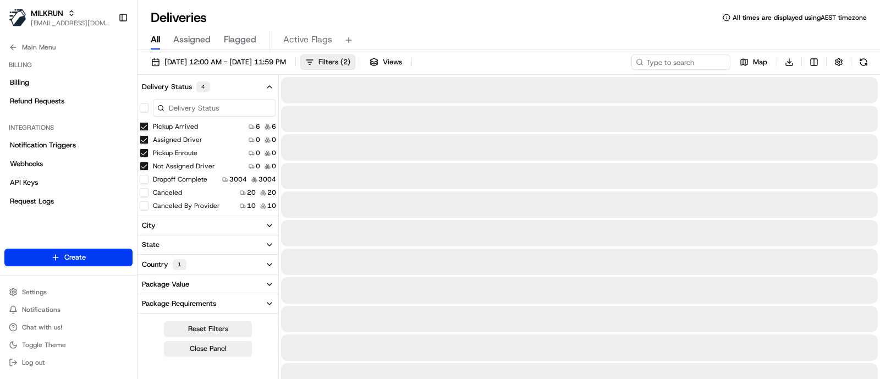
click at [447, 15] on div "Deliveries All times are displayed using AEST timezone" at bounding box center [508, 18] width 742 height 18
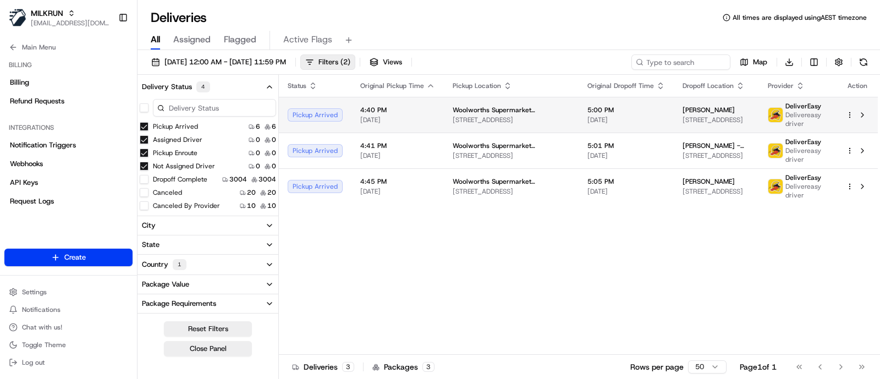
click at [847, 117] on html "MILKRUN jcoates@woolworths.com.au Toggle Sidebar Orders Deliveries Providers Na…" at bounding box center [440, 189] width 880 height 379
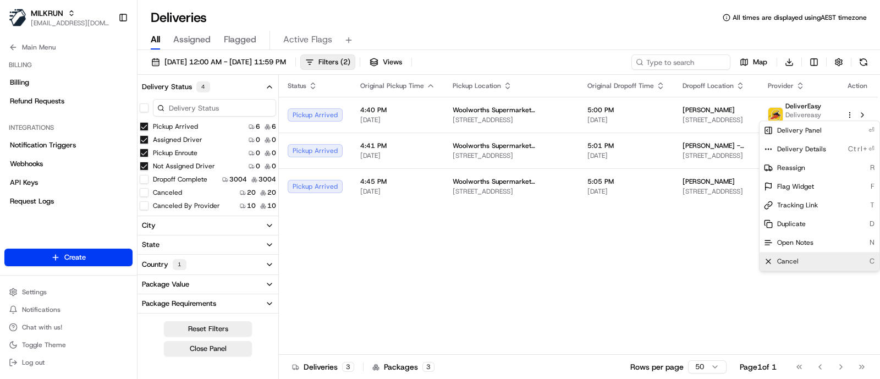
click at [808, 255] on div "Cancel C" at bounding box center [819, 261] width 120 height 19
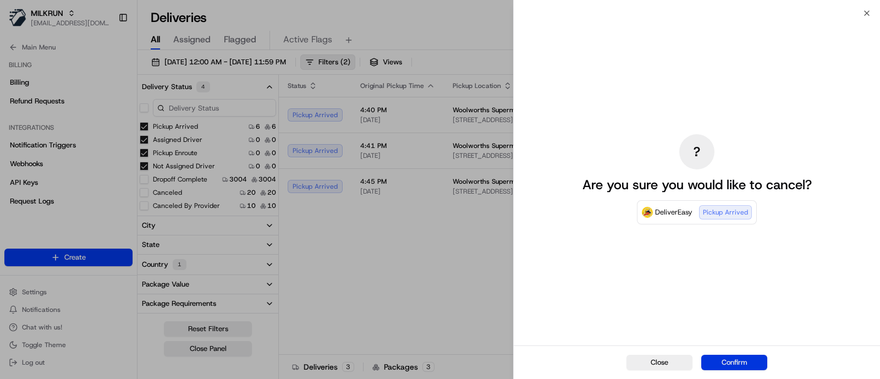
click at [736, 364] on button "Confirm" at bounding box center [734, 362] width 66 height 15
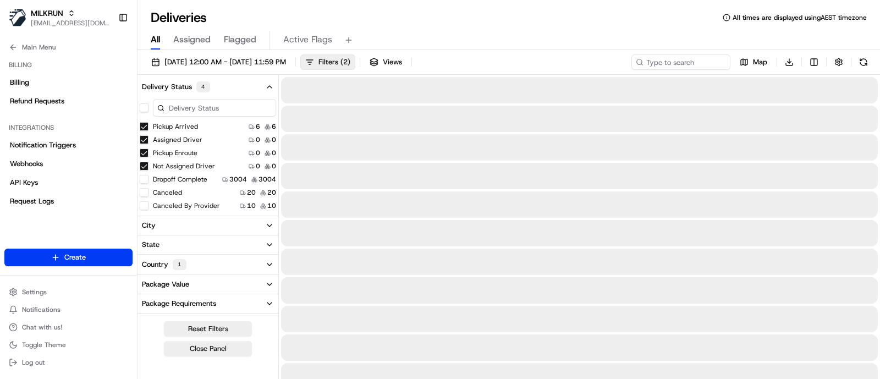
click at [457, 282] on div at bounding box center [579, 290] width 597 height 26
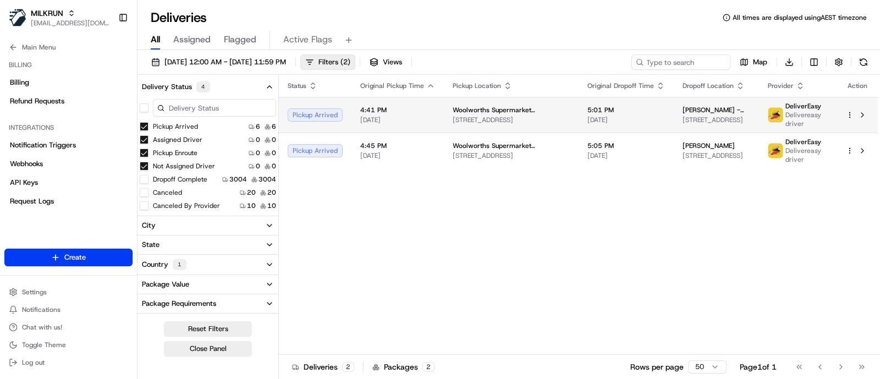
click at [847, 114] on html "MILKRUN jcoates@woolworths.com.au Toggle Sidebar Orders Deliveries Providers Na…" at bounding box center [440, 189] width 880 height 379
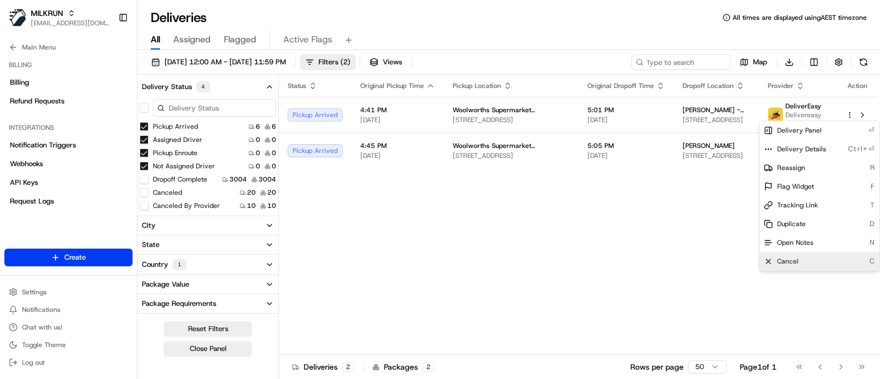
click at [814, 258] on div "Cancel C" at bounding box center [819, 261] width 120 height 19
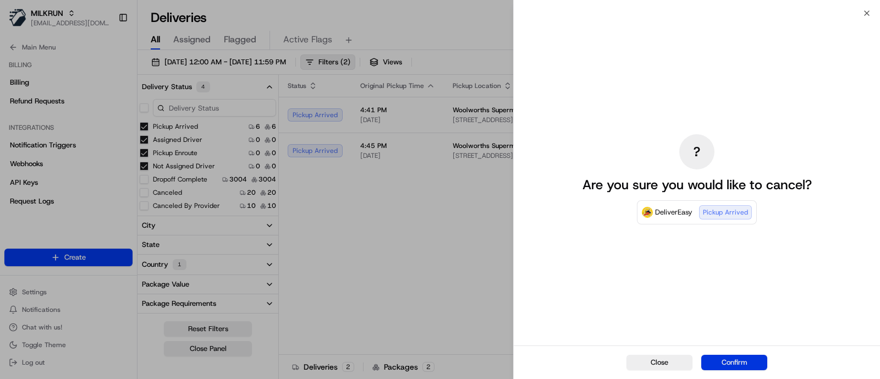
click at [717, 361] on button "Confirm" at bounding box center [734, 362] width 66 height 15
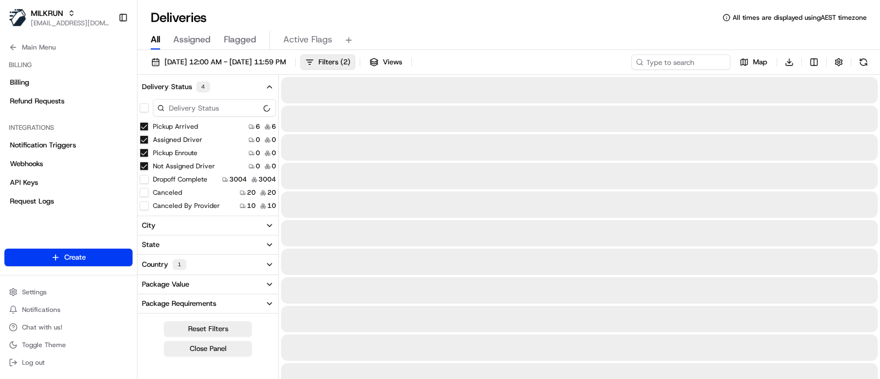
click at [597, 37] on div "All Assigned Flagged Active Flags" at bounding box center [508, 40] width 742 height 19
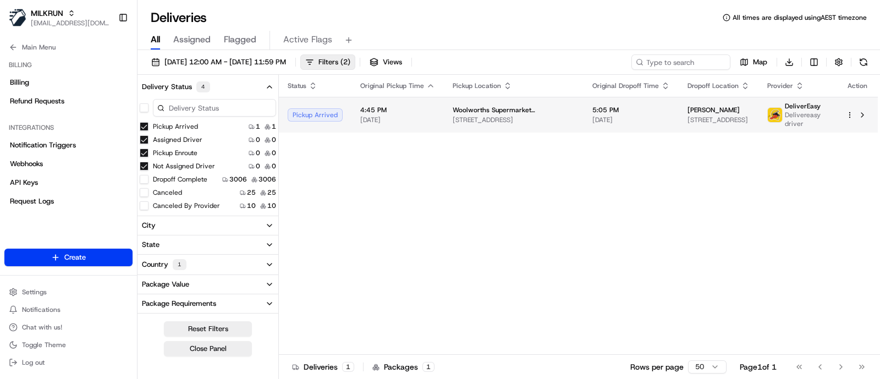
click at [852, 109] on div at bounding box center [857, 114] width 23 height 13
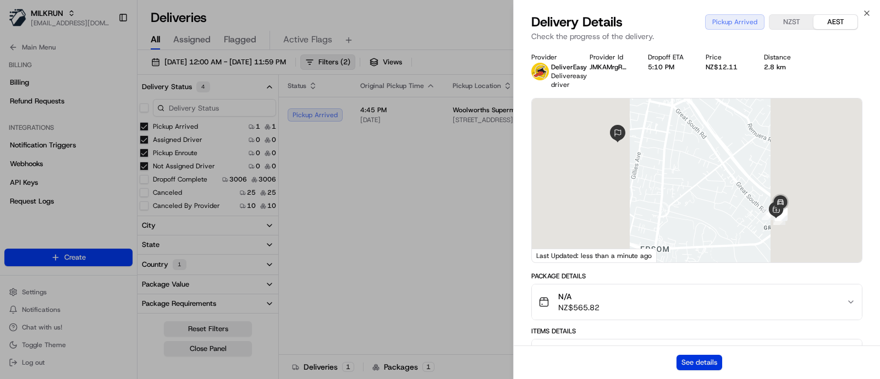
click at [680, 361] on button "See details" at bounding box center [699, 362] width 46 height 15
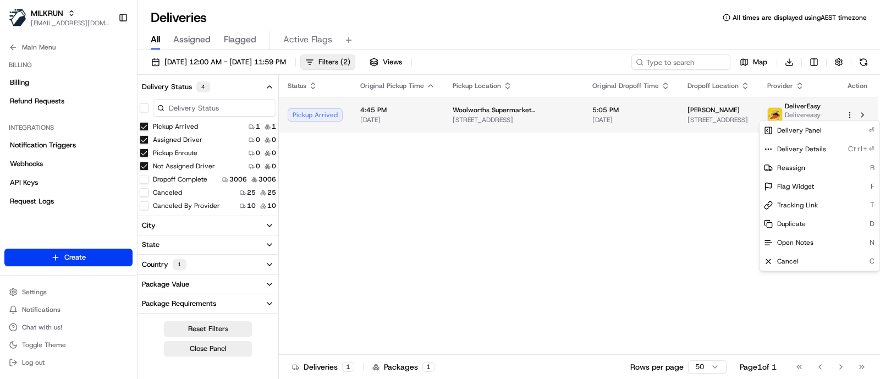
click at [847, 114] on html "MILKRUN jcoates@woolworths.com.au Toggle Sidebar Orders Deliveries Providers Na…" at bounding box center [440, 189] width 880 height 379
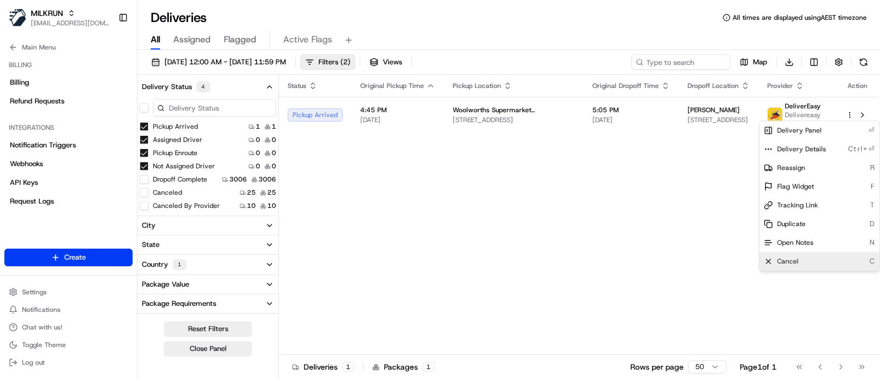
click at [790, 261] on span "Cancel" at bounding box center [787, 261] width 21 height 9
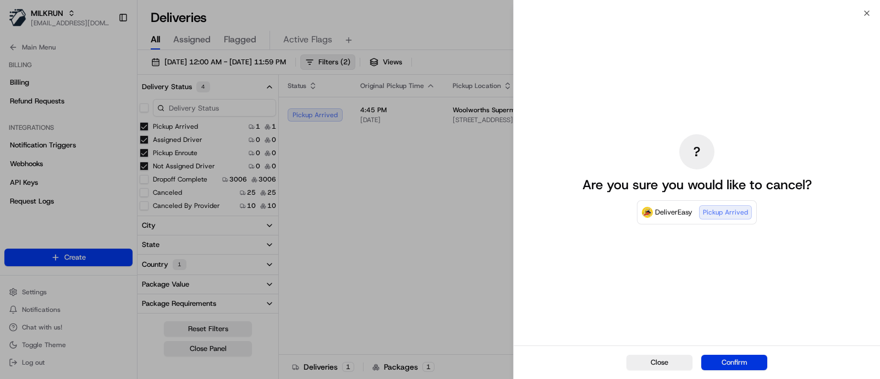
click at [740, 356] on button "Confirm" at bounding box center [734, 362] width 66 height 15
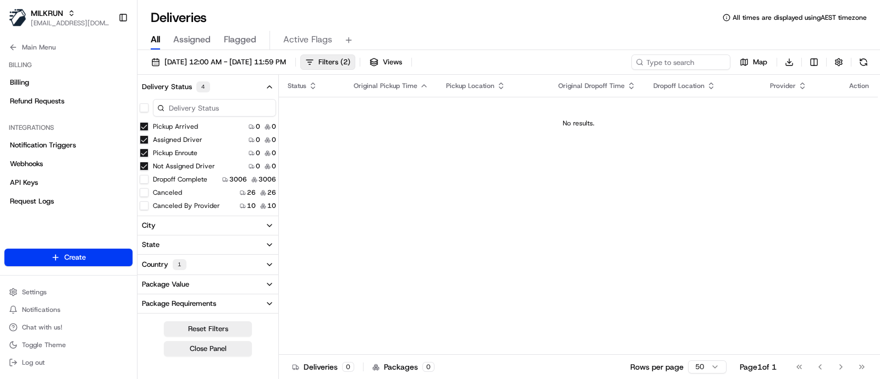
drag, startPoint x: 786, startPoint y: 190, endPoint x: 752, endPoint y: 301, distance: 115.7
click at [786, 190] on div "Status Original Pickup Time Pickup Location Original Dropoff Time Dropoff Locat…" at bounding box center [578, 215] width 599 height 280
click at [706, 139] on td "No results." at bounding box center [578, 123] width 599 height 53
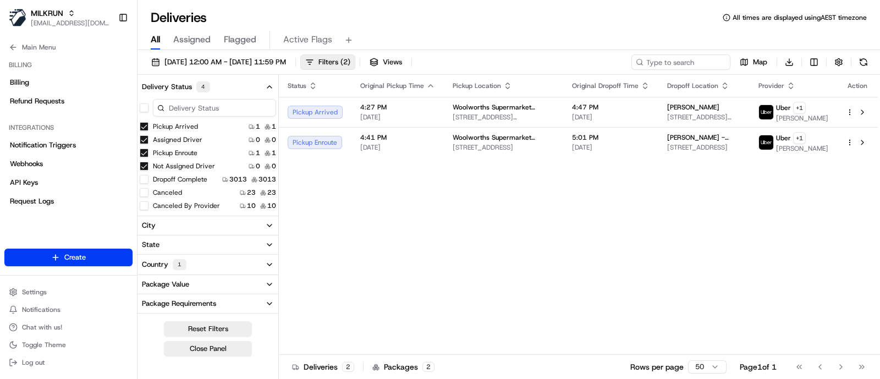
click at [696, 279] on div "Status Original Pickup Time Pickup Location Original Dropoff Time Dropoff Locat…" at bounding box center [578, 215] width 599 height 280
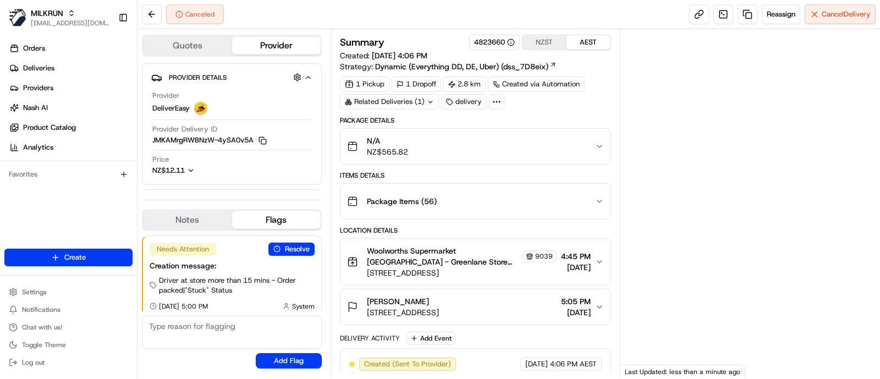
scroll to position [6, 0]
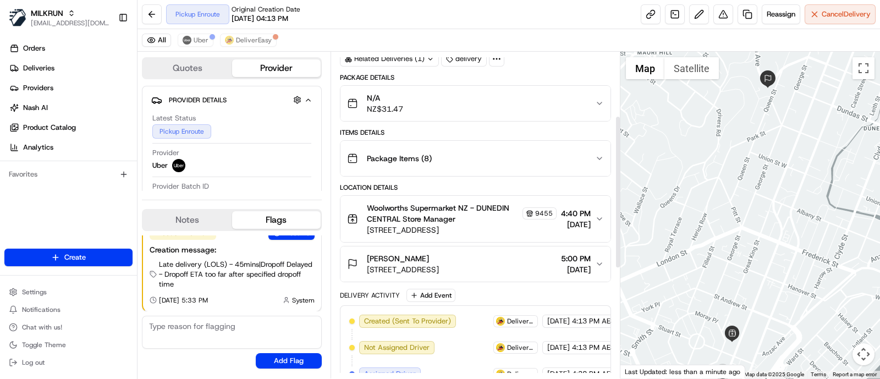
scroll to position [137, 0]
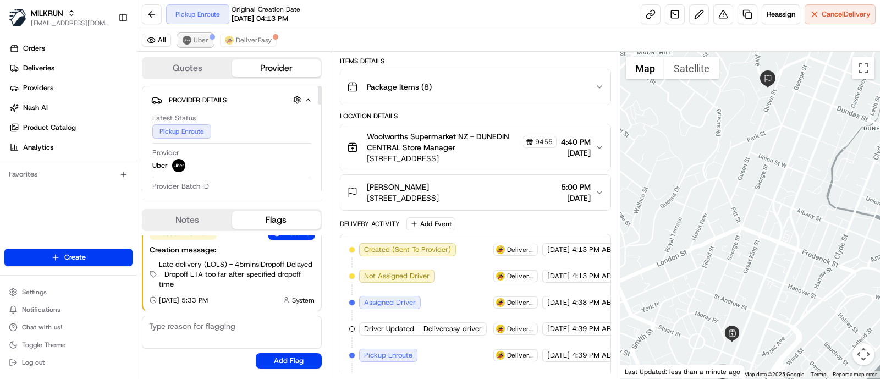
click at [194, 41] on span "Uber" at bounding box center [201, 40] width 15 height 9
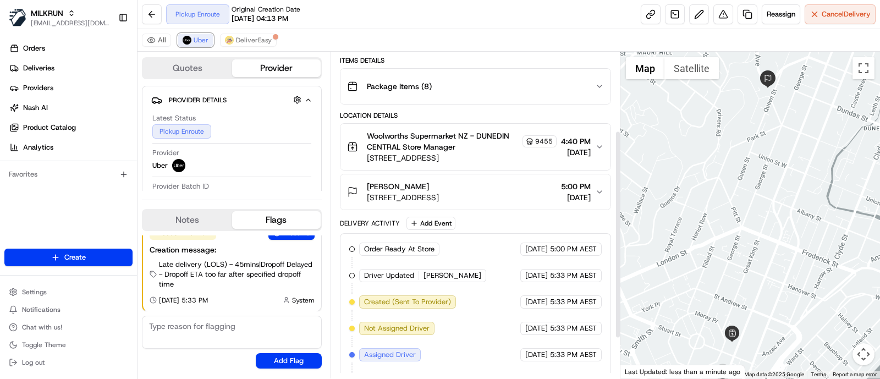
scroll to position [116, 0]
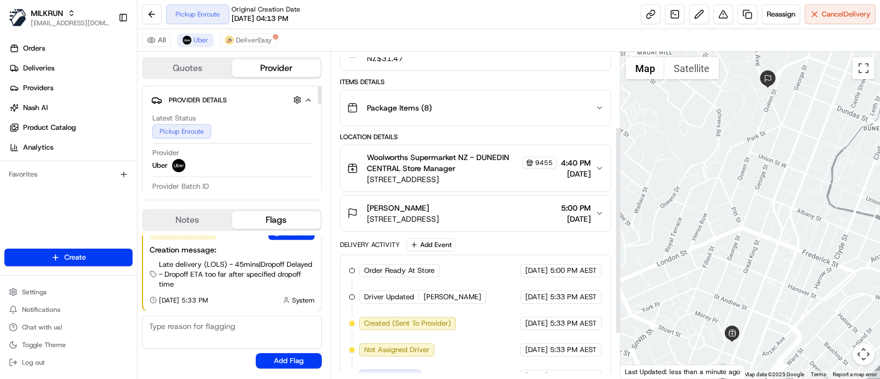
click at [256, 28] on div "Pickup Enroute Original Creation Date 08/22/2025 04:13 PM Reassign Cancel Deliv…" at bounding box center [508, 189] width 742 height 379
click at [256, 42] on span "DeliverEasy" at bounding box center [254, 40] width 36 height 9
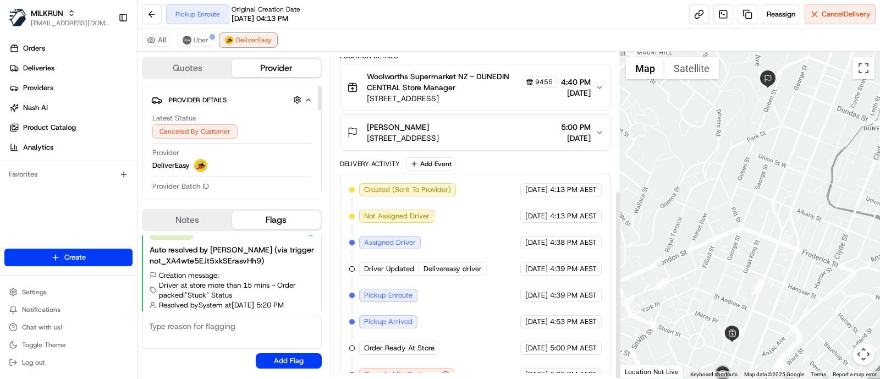
scroll to position [237, 0]
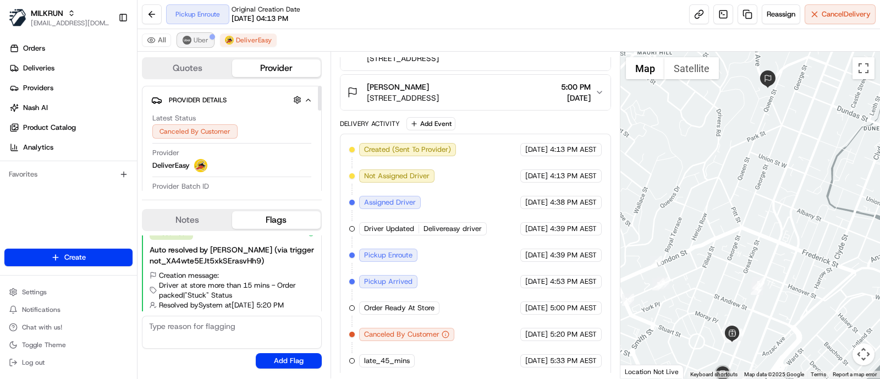
click at [187, 42] on img at bounding box center [187, 40] width 9 height 9
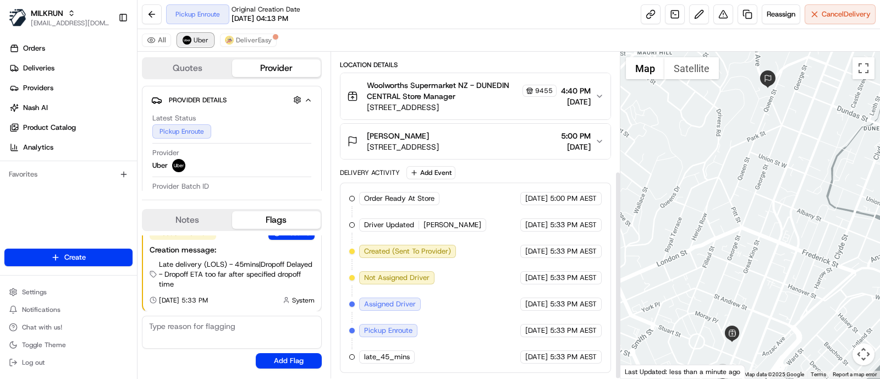
scroll to position [185, 0]
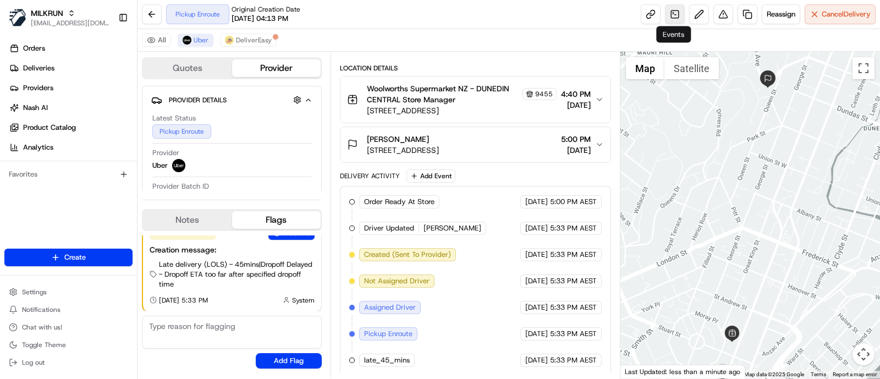
click at [674, 13] on link at bounding box center [675, 14] width 20 height 20
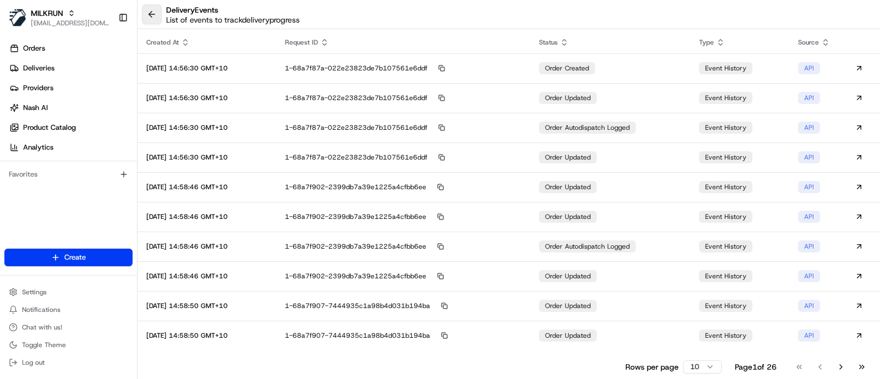
click at [153, 14] on button at bounding box center [152, 14] width 20 height 20
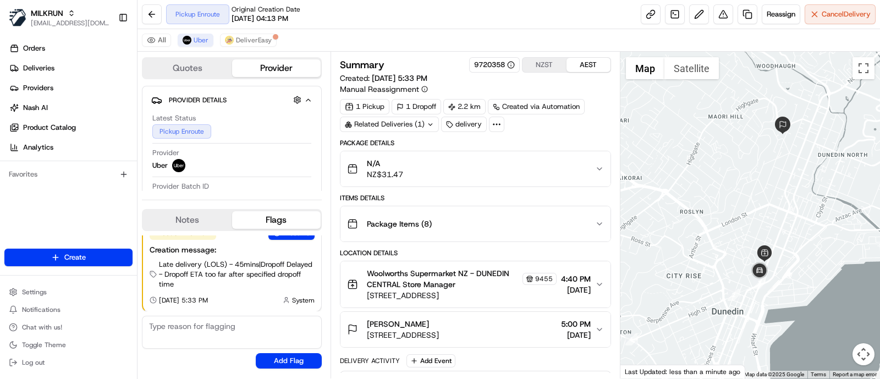
drag, startPoint x: 784, startPoint y: 184, endPoint x: 733, endPoint y: 206, distance: 55.2
click at [733, 206] on div at bounding box center [750, 215] width 260 height 327
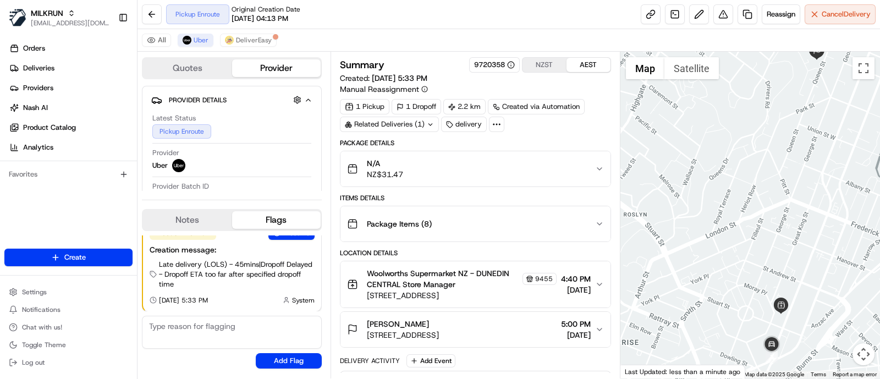
drag, startPoint x: 733, startPoint y: 210, endPoint x: 722, endPoint y: 201, distance: 14.4
click at [722, 201] on div at bounding box center [750, 215] width 260 height 327
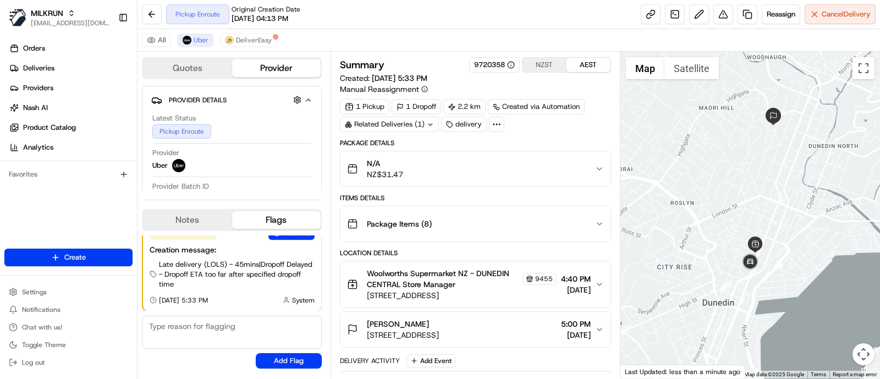
click at [494, 124] on icon at bounding box center [497, 124] width 10 height 10
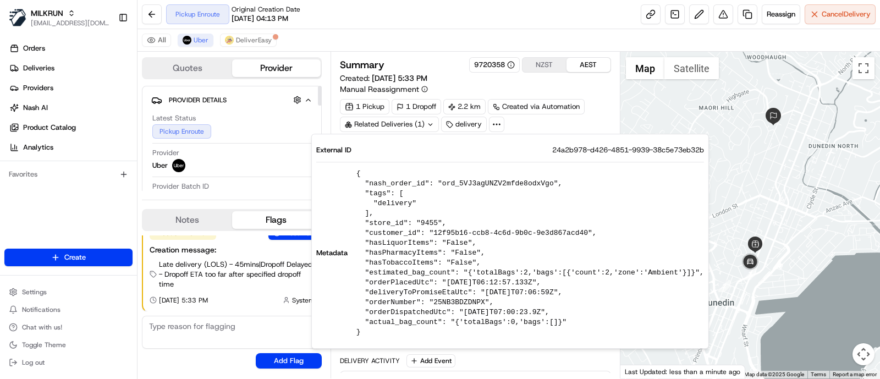
click at [250, 126] on div "Latest Status Pickup Enroute" at bounding box center [231, 125] width 159 height 25
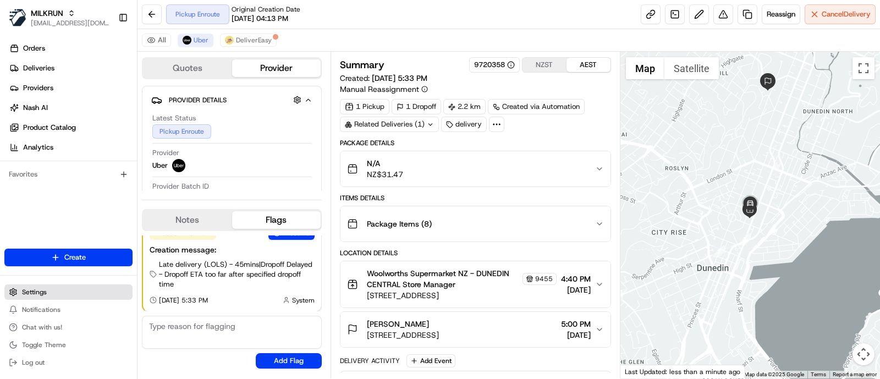
click at [59, 291] on button "Settings" at bounding box center [68, 291] width 128 height 15
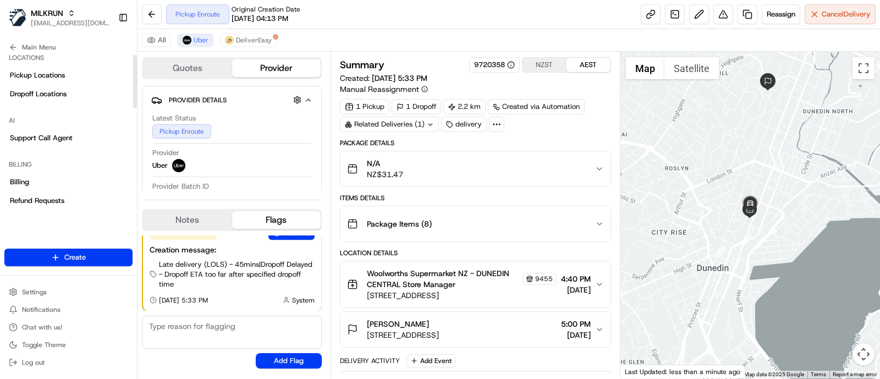
scroll to position [317, 0]
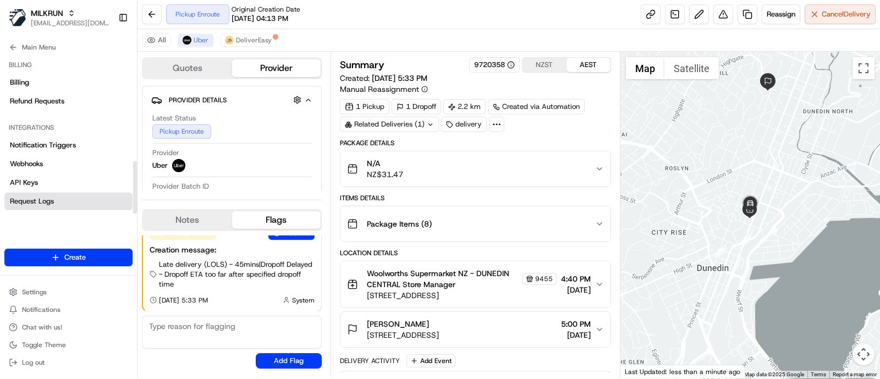
click at [33, 202] on span "Request Logs" at bounding box center [32, 201] width 44 height 10
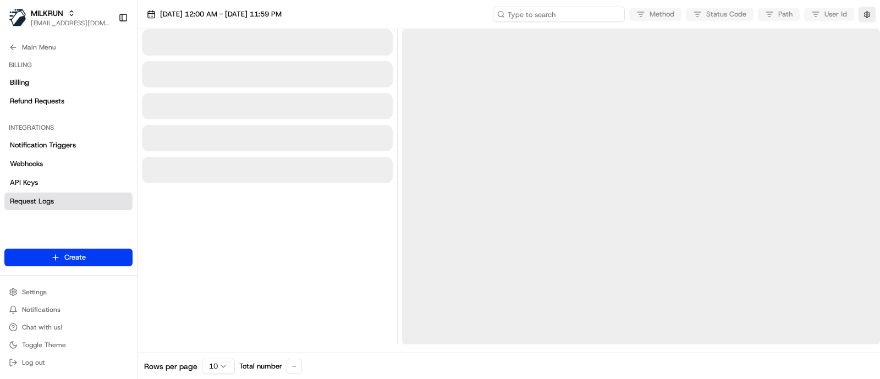
click at [578, 12] on input at bounding box center [559, 14] width 132 height 15
paste input "/job_5VJ3agUNZV2mfde8odxVgo"
type input "/job_5VJ3agUNZV2mfde8odxVgo"
click at [542, 15] on input "/job_5VJ3agUNZV2mfde8odxVgo" at bounding box center [559, 14] width 132 height 15
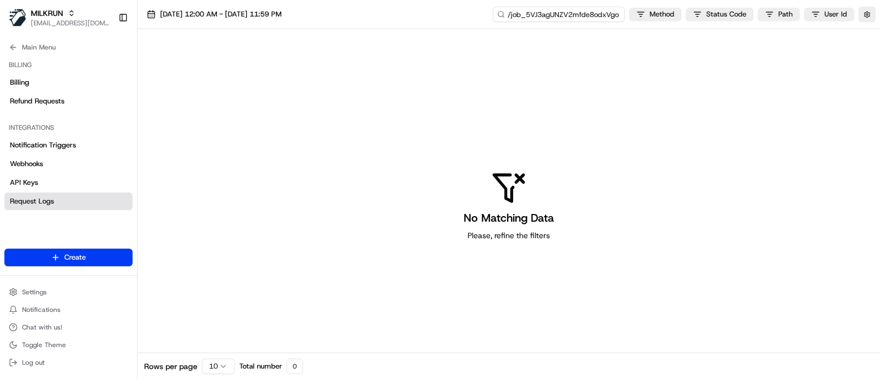
type input "job_5VJ3agUNZV2mfde8odxVgo"
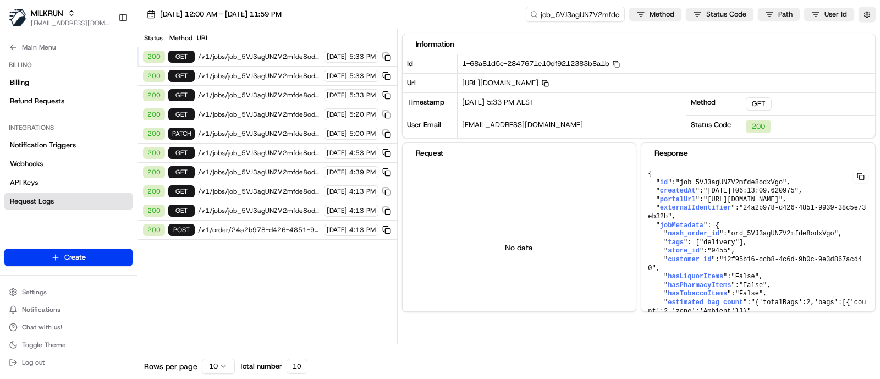
click at [284, 187] on span "/v1/jobs/job_5VJ3agUNZV2mfde8odxVgo" at bounding box center [259, 191] width 123 height 9
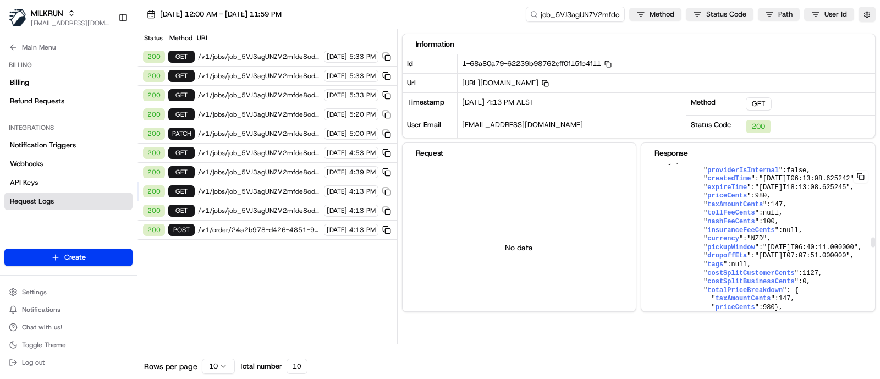
scroll to position [2130, 0]
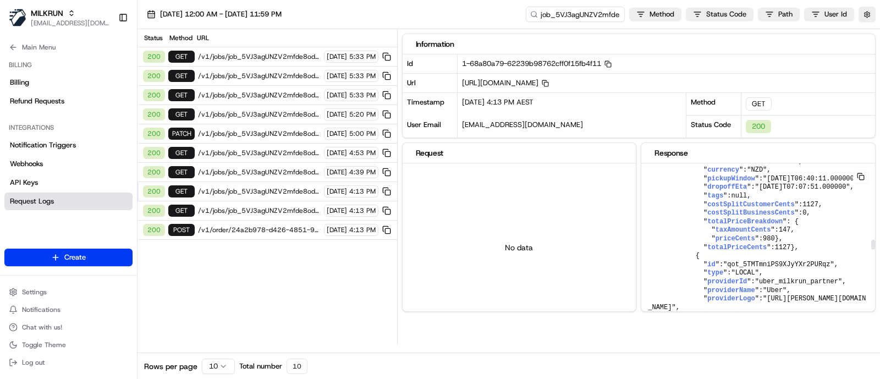
click at [774, 339] on div "Information Id 1-68a80a79-62239b98762cff0f15fb4f11 Copy 1-68a80a79-62239b98762c…" at bounding box center [641, 186] width 478 height 315
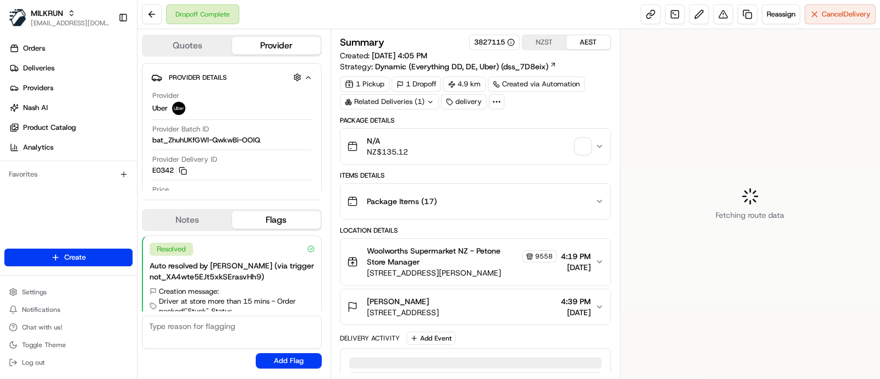
scroll to position [36, 0]
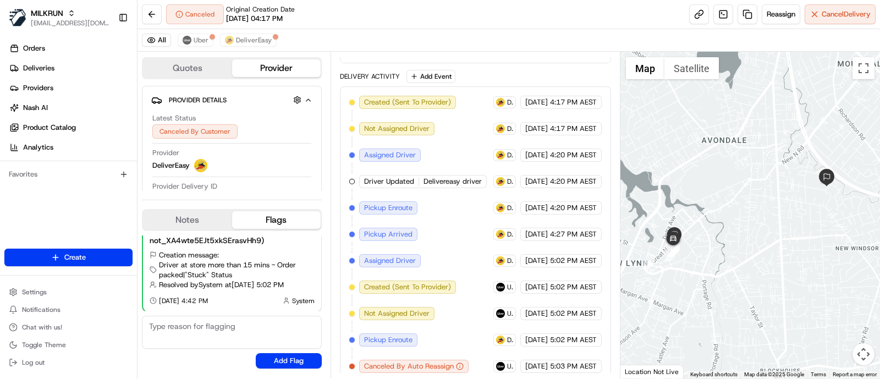
scroll to position [316, 0]
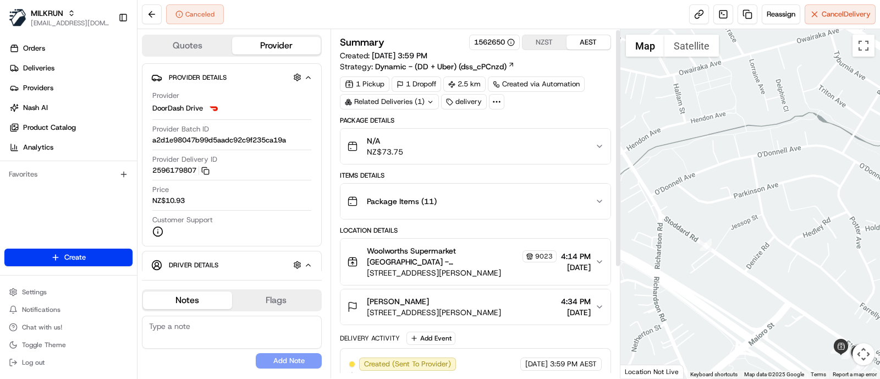
scroll to position [2, 0]
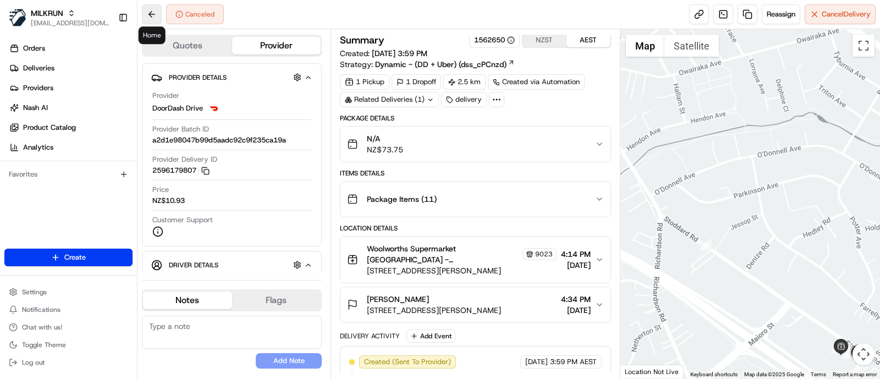
click at [153, 14] on button at bounding box center [152, 14] width 20 height 20
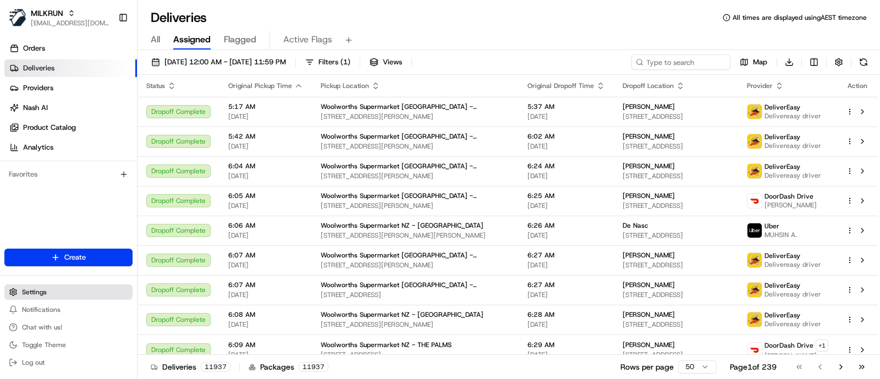
click at [67, 290] on button "Settings" at bounding box center [68, 291] width 128 height 15
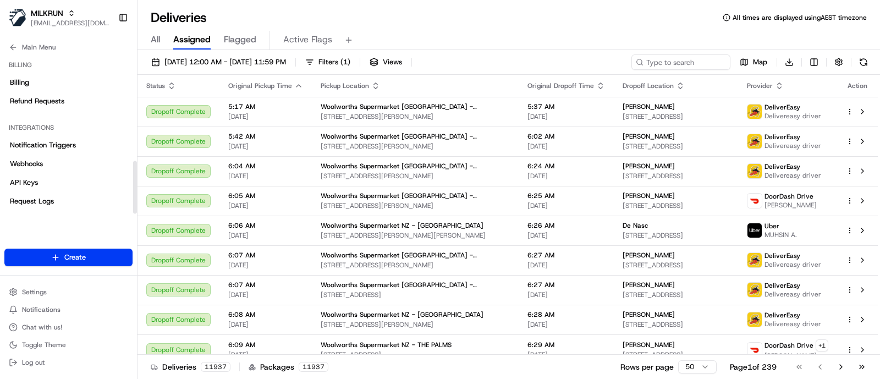
scroll to position [317, 0]
click at [58, 206] on link "Request Logs" at bounding box center [68, 201] width 128 height 18
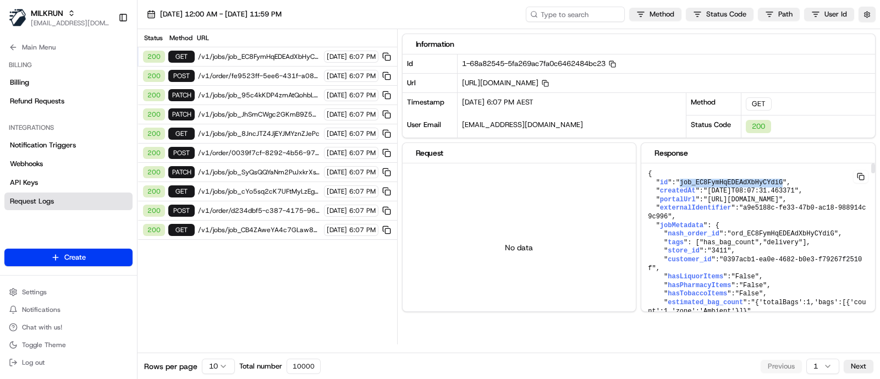
drag, startPoint x: 680, startPoint y: 184, endPoint x: 774, endPoint y: 181, distance: 94.1
click at [774, 181] on span ""job_EC8FymHqEDEAdXbHyCYdiG"" at bounding box center [731, 183] width 111 height 8
copy span "job_EC8FymHqEDEAdXbHyCYdiG"
